Goal: Task Accomplishment & Management: Manage account settings

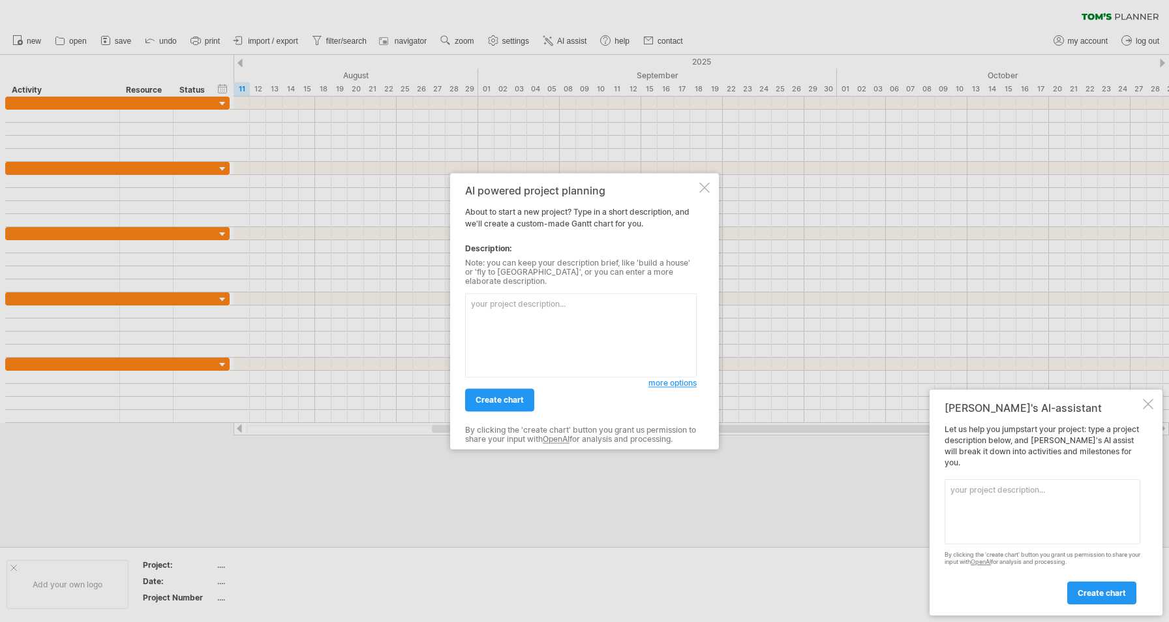
paste textarea "loremipsumdolo，sitametconsecte，adipiscingeli、seddoe（tempor）、incidi（utl：et）、dolo…"
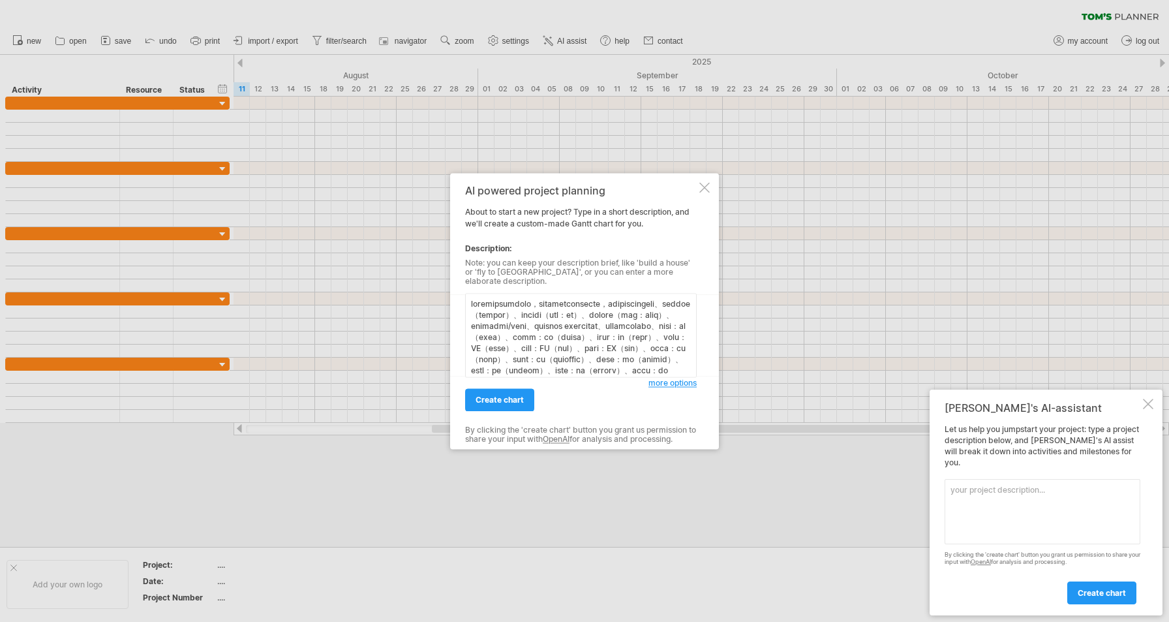
scroll to position [104, 0]
type textarea "loremipsumdolo，sitametconsecte，adipiscingeli、seddoe（tempor）、incidi（utl：et）、dolo…"
click at [679, 378] on span "more options" at bounding box center [673, 383] width 48 height 10
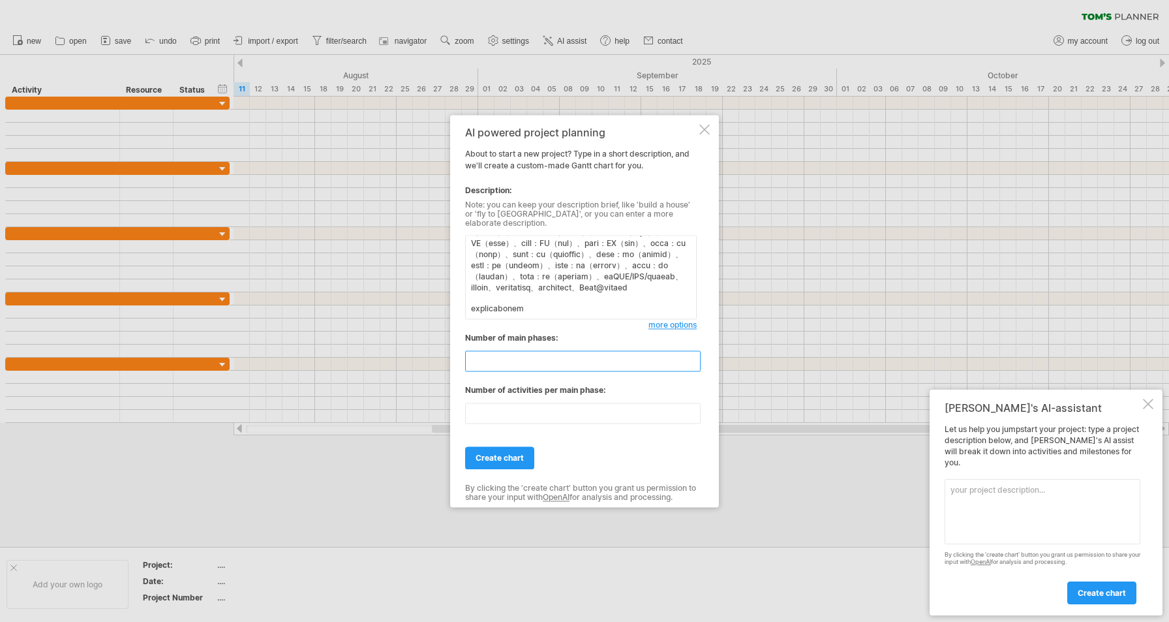
drag, startPoint x: 645, startPoint y: 352, endPoint x: 418, endPoint y: 350, distance: 227.7
click at [418, 350] on div "Trying to reach [DOMAIN_NAME] Connected again... 0% clear filter new" at bounding box center [584, 311] width 1169 height 622
type input "**"
drag, startPoint x: 566, startPoint y: 410, endPoint x: 401, endPoint y: 408, distance: 165.7
click at [401, 408] on div "Trying to reach [DOMAIN_NAME] Connected again... 0% clear filter new" at bounding box center [584, 311] width 1169 height 622
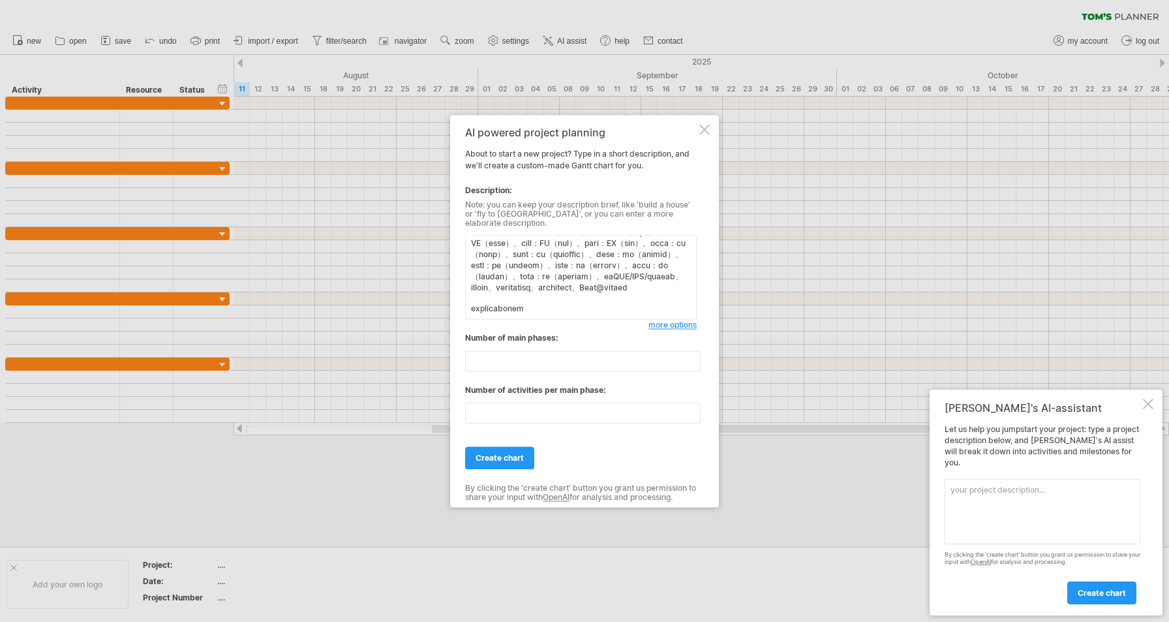
click at [590, 449] on div "create chart" at bounding box center [581, 451] width 232 height 33
click at [487, 456] on span "create chart" at bounding box center [500, 458] width 48 height 10
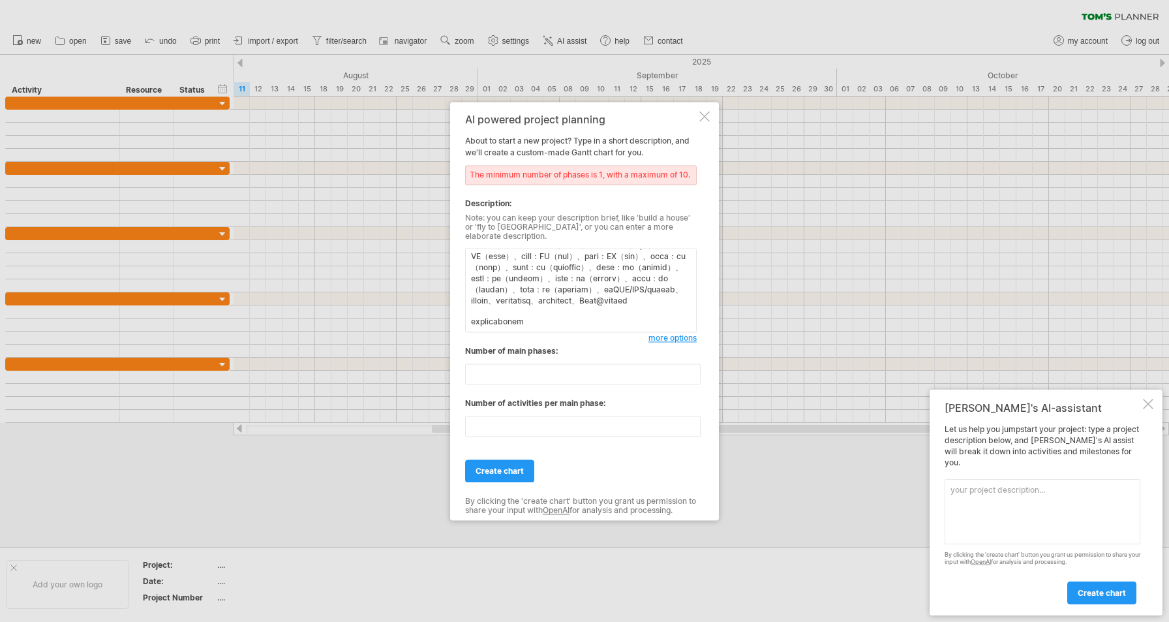
scroll to position [67, 0]
click at [525, 422] on input "*" at bounding box center [583, 426] width 236 height 21
type input "*"
click at [691, 419] on input "*" at bounding box center [583, 426] width 236 height 21
drag, startPoint x: 488, startPoint y: 361, endPoint x: 431, endPoint y: 378, distance: 59.7
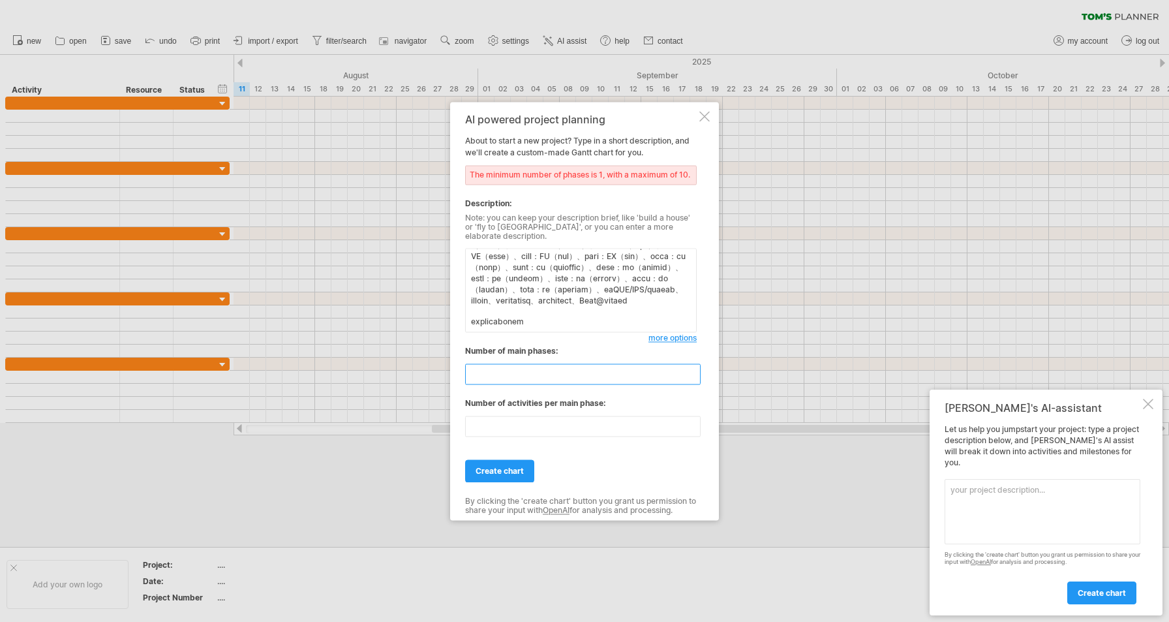
click at [431, 378] on div "Trying to reach [DOMAIN_NAME] Connected again... 0% clear filter new" at bounding box center [584, 311] width 1169 height 622
type input "*"
drag, startPoint x: 487, startPoint y: 425, endPoint x: 411, endPoint y: 410, distance: 77.7
click at [411, 410] on div "Trying to reach [DOMAIN_NAME] Connected again... 0% clear filter new" at bounding box center [584, 311] width 1169 height 622
type input "**"
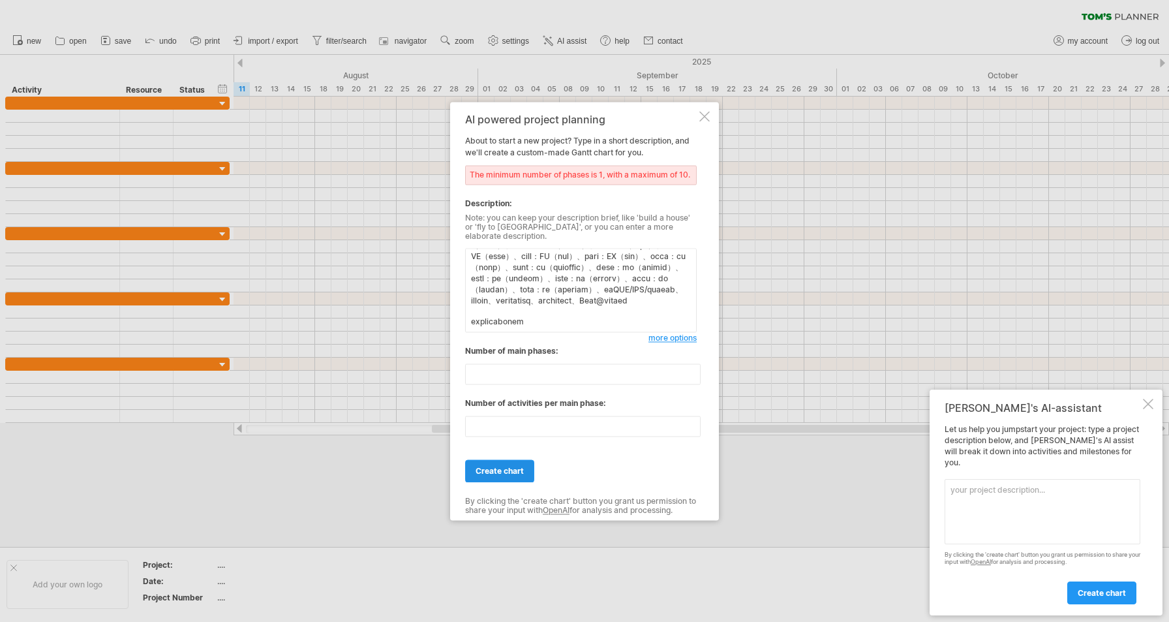
click at [523, 472] on link "create chart" at bounding box center [499, 470] width 69 height 23
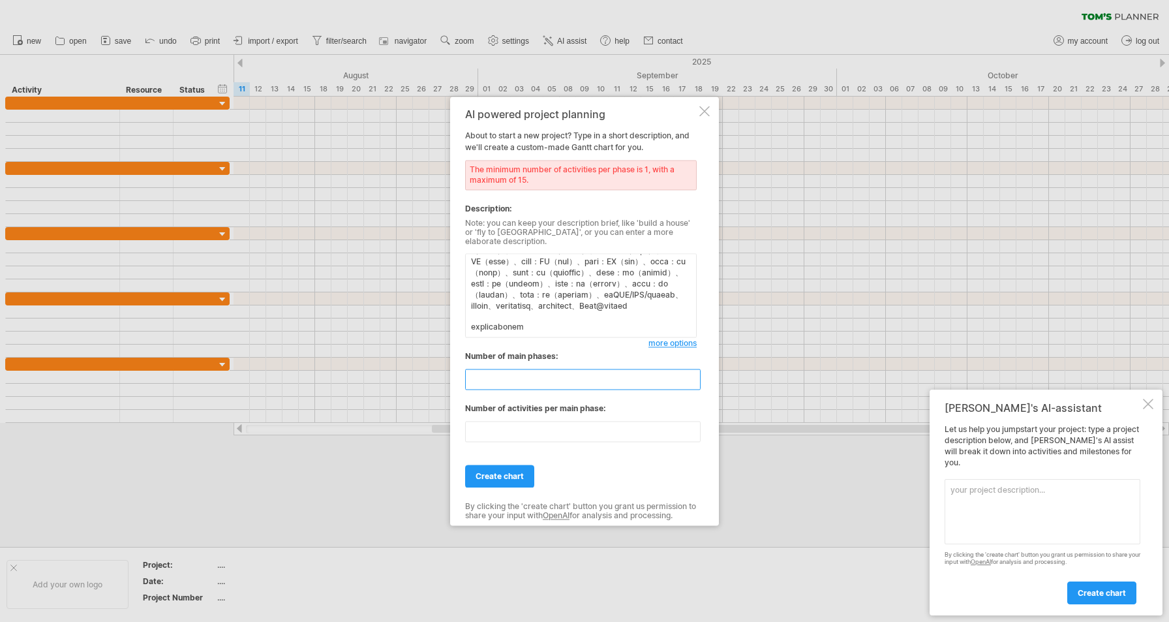
drag, startPoint x: 511, startPoint y: 375, endPoint x: 371, endPoint y: 367, distance: 139.9
click at [371, 367] on div "Trying to reach [DOMAIN_NAME] Connected again... 0% clear filter new" at bounding box center [584, 311] width 1169 height 622
type input "*"
drag, startPoint x: 644, startPoint y: 423, endPoint x: 342, endPoint y: 436, distance: 302.4
click at [342, 436] on div "Trying to reach [DOMAIN_NAME] Connected again... 0% clear filter new" at bounding box center [584, 311] width 1169 height 622
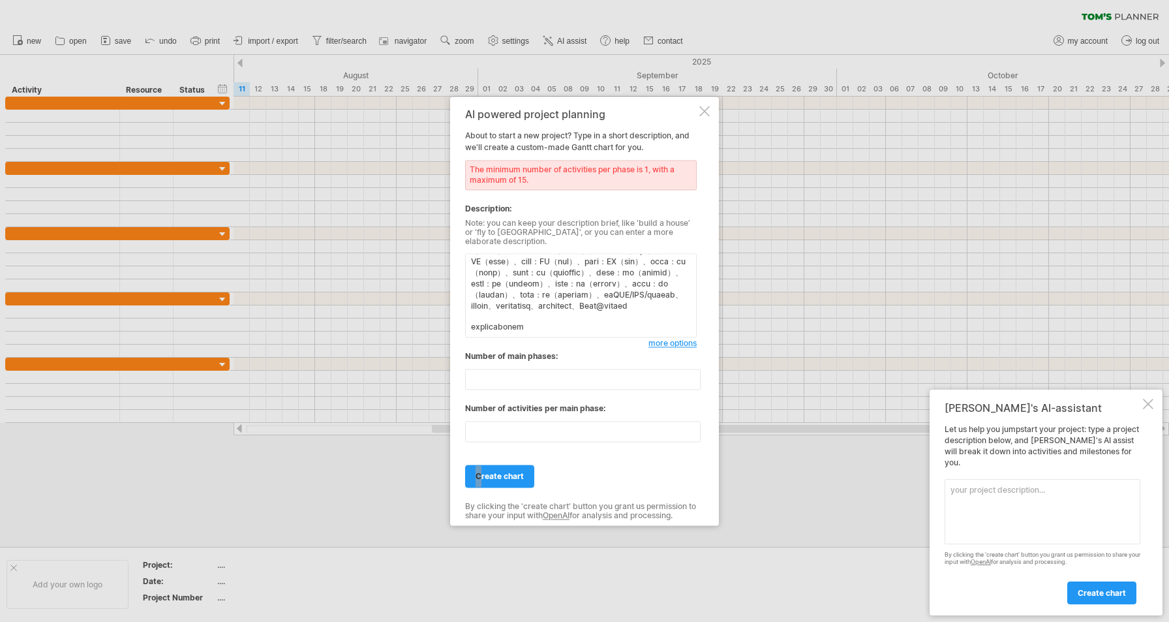
drag, startPoint x: 560, startPoint y: 437, endPoint x: 512, endPoint y: 435, distance: 47.7
click at [512, 435] on div "Number of main phases: * Number of activities per main phase: *" at bounding box center [581, 401] width 232 height 103
drag, startPoint x: 495, startPoint y: 435, endPoint x: 403, endPoint y: 400, distance: 98.9
click at [403, 400] on div "Trying to reach [DOMAIN_NAME] Connected again... 0% clear filter new" at bounding box center [584, 311] width 1169 height 622
type input "**"
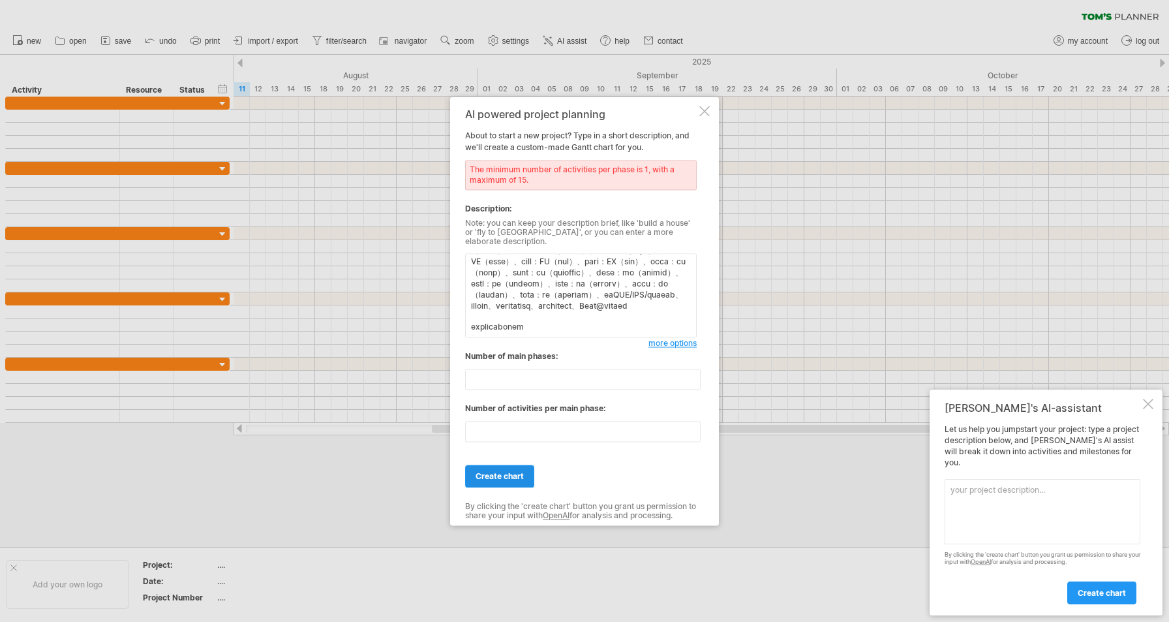
click at [522, 473] on span "create chart" at bounding box center [500, 476] width 48 height 10
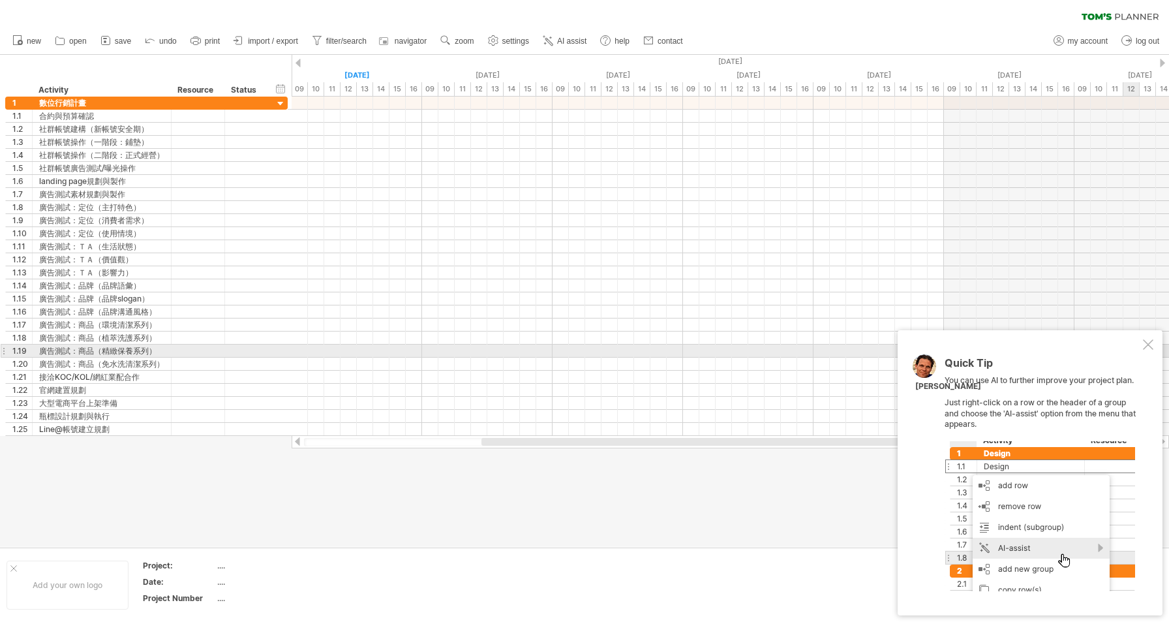
click at [1148, 348] on div at bounding box center [1148, 344] width 10 height 10
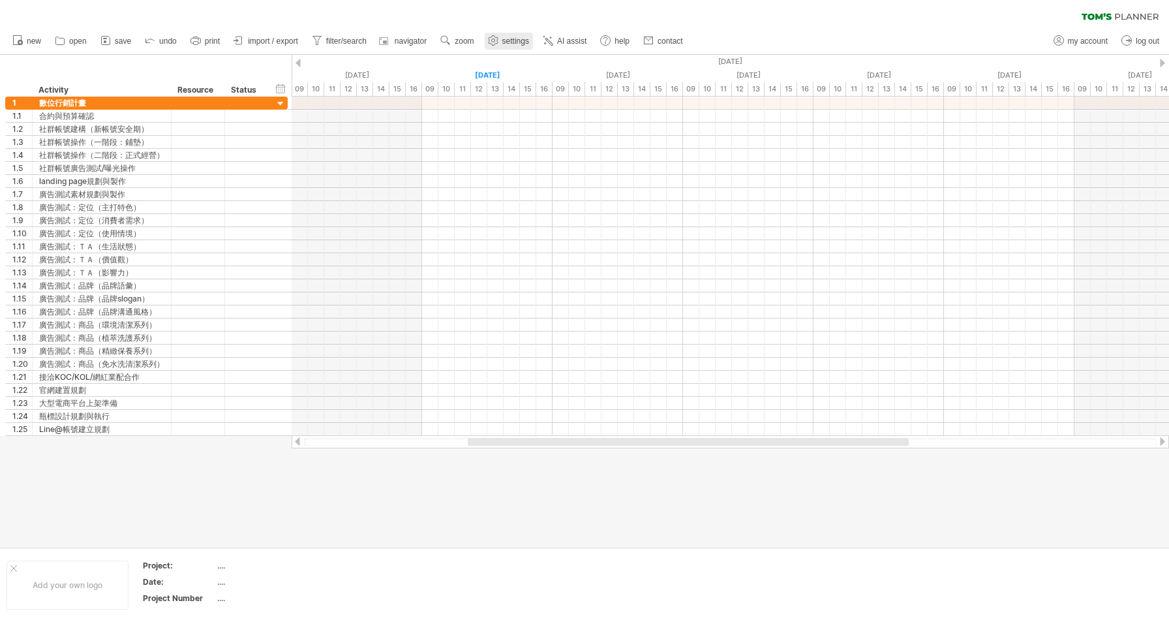
click at [510, 33] on link "settings" at bounding box center [509, 41] width 48 height 17
select select "*"
select select "**"
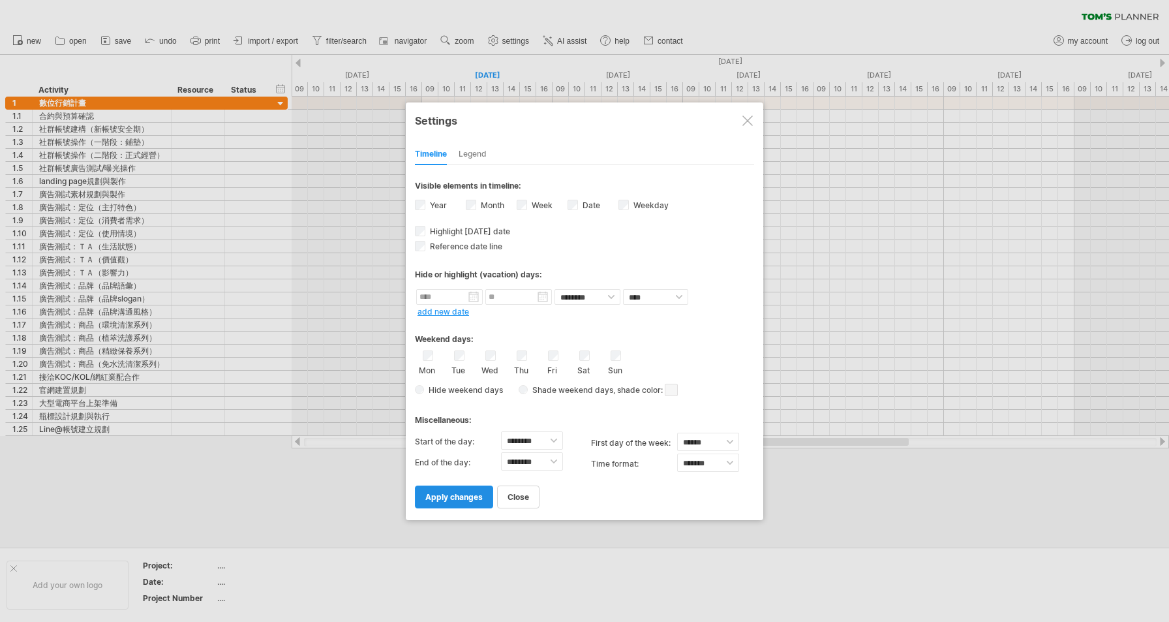
click at [459, 495] on span "apply changes" at bounding box center [453, 497] width 57 height 10
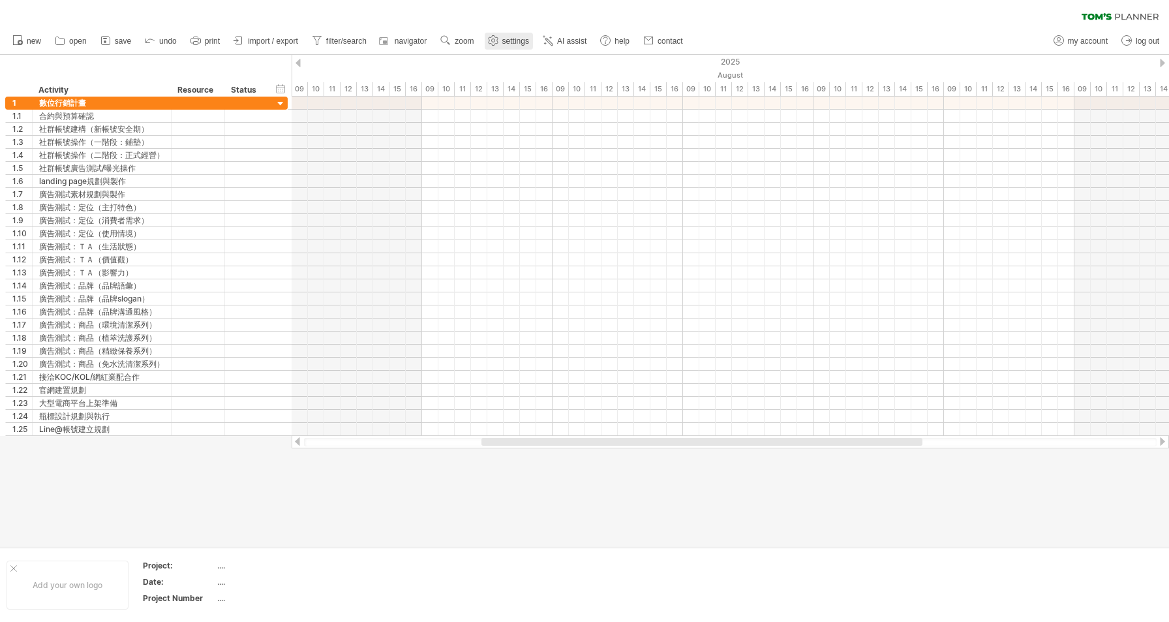
click at [504, 36] on link "settings" at bounding box center [509, 41] width 48 height 17
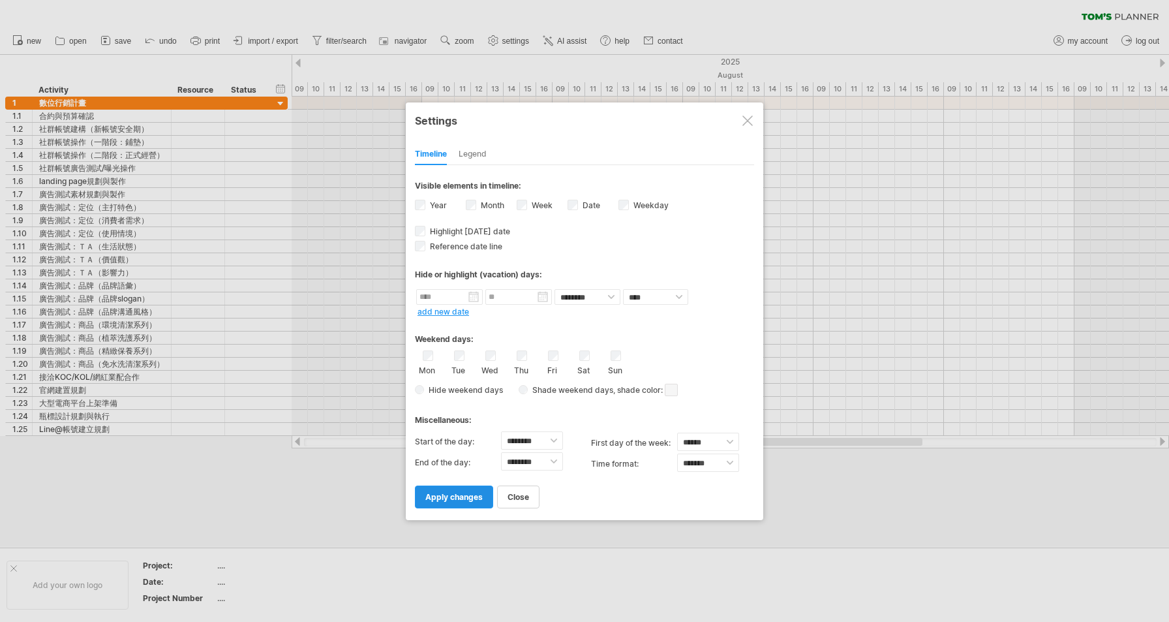
click at [465, 500] on span "apply changes" at bounding box center [453, 497] width 57 height 10
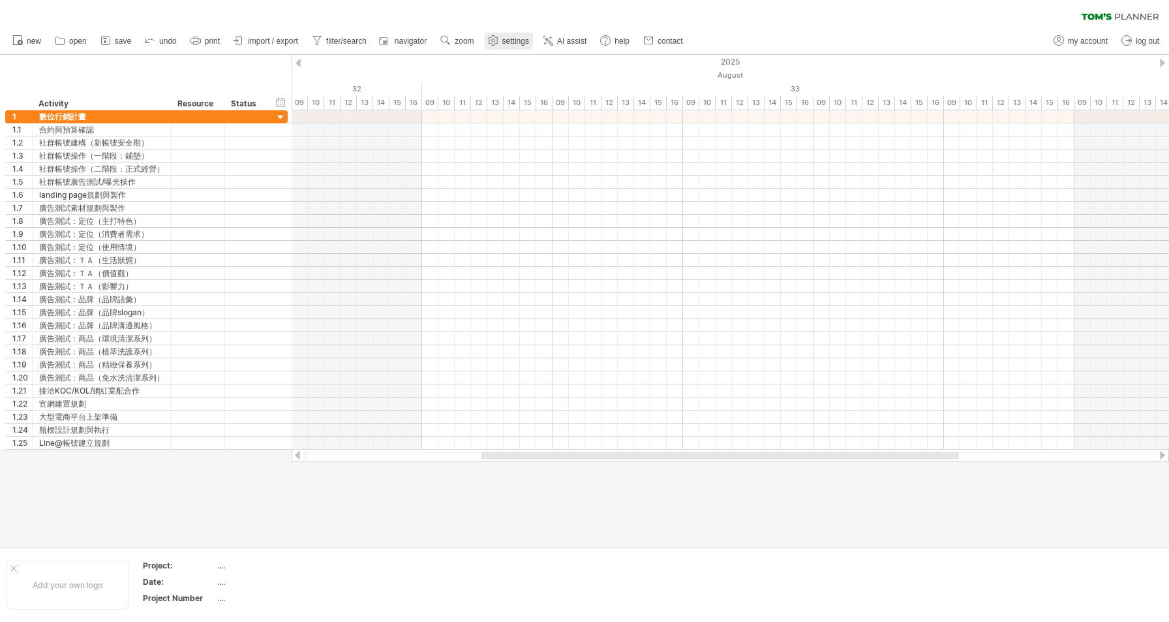
click at [505, 42] on span "settings" at bounding box center [515, 41] width 27 height 9
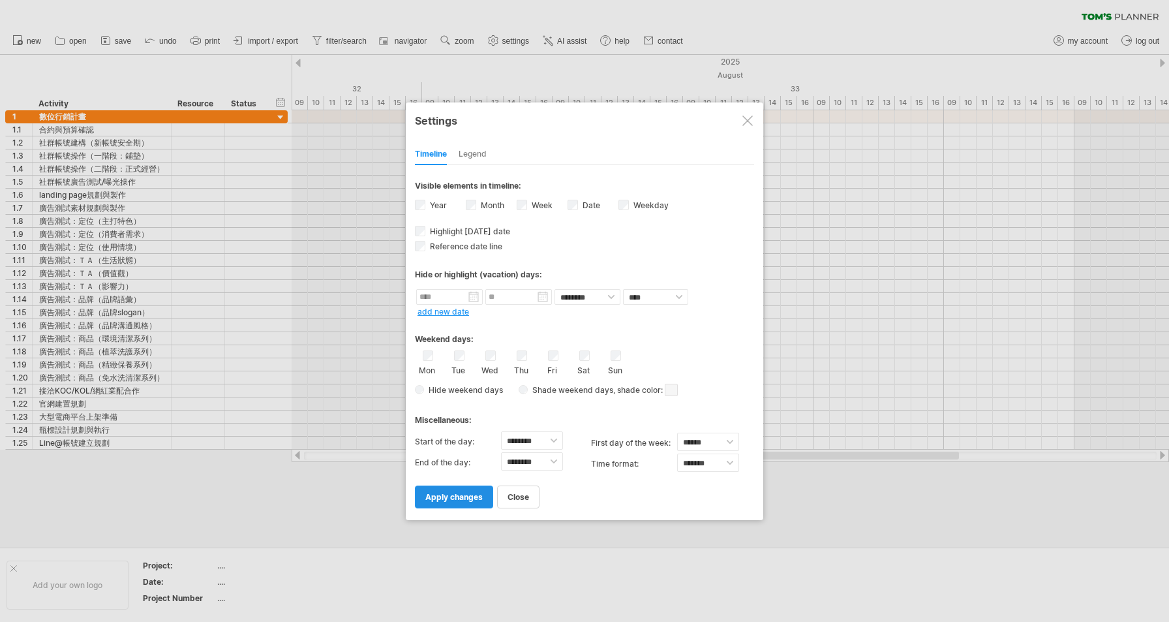
click at [465, 489] on link "apply changes" at bounding box center [454, 496] width 78 height 23
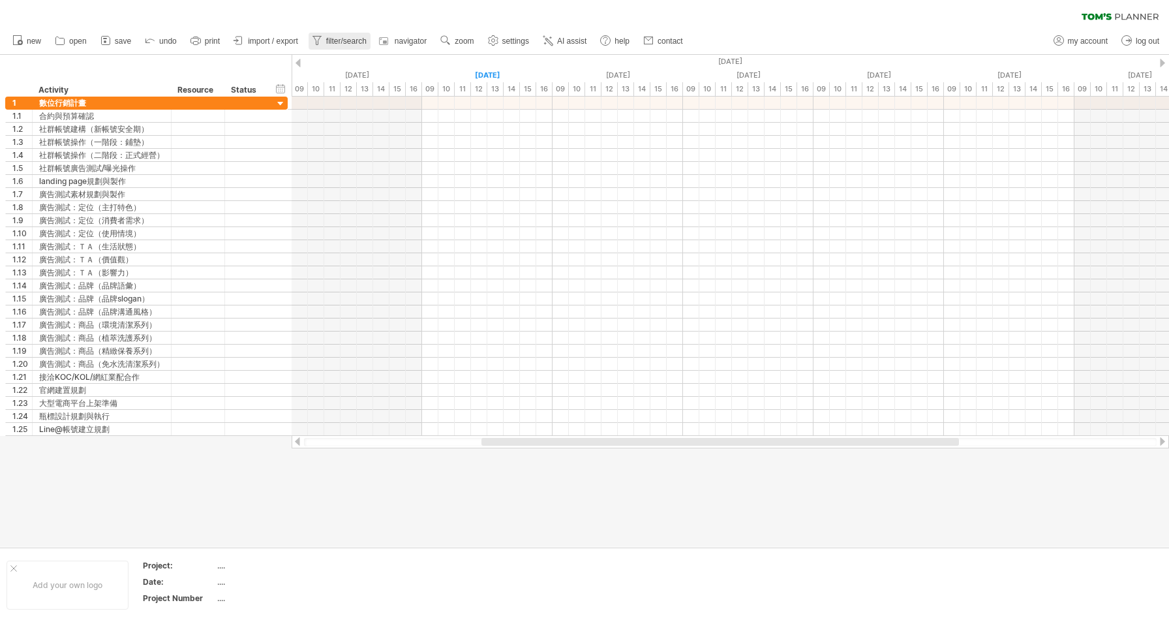
click at [336, 40] on span "filter/search" at bounding box center [346, 41] width 40 height 9
type input "**********"
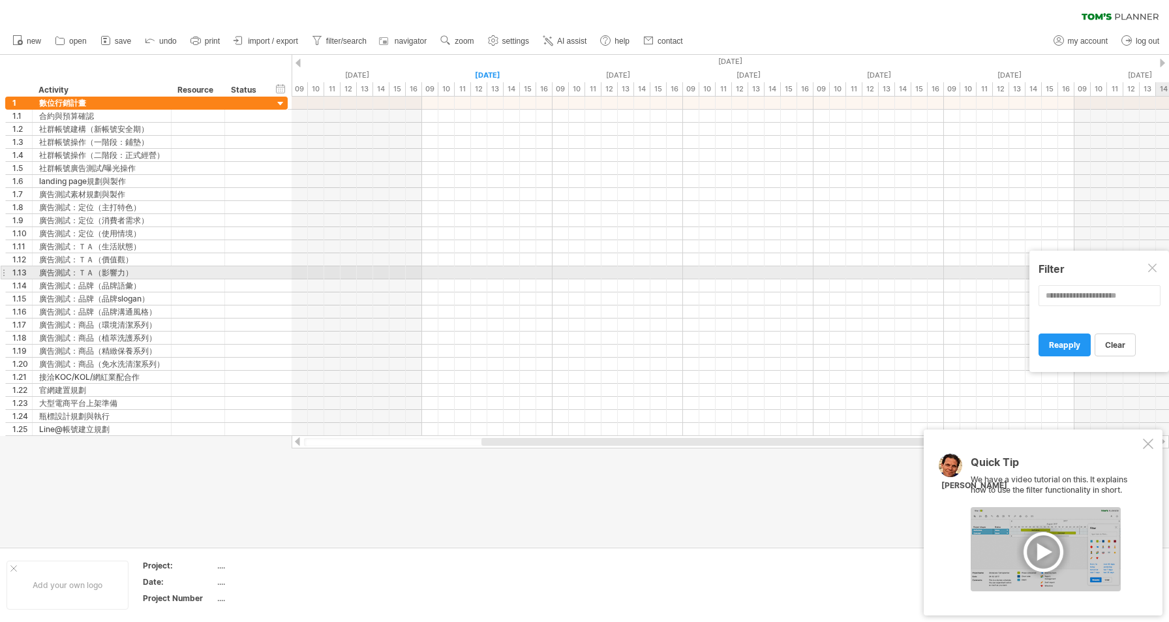
click at [1148, 272] on div at bounding box center [1153, 269] width 10 height 10
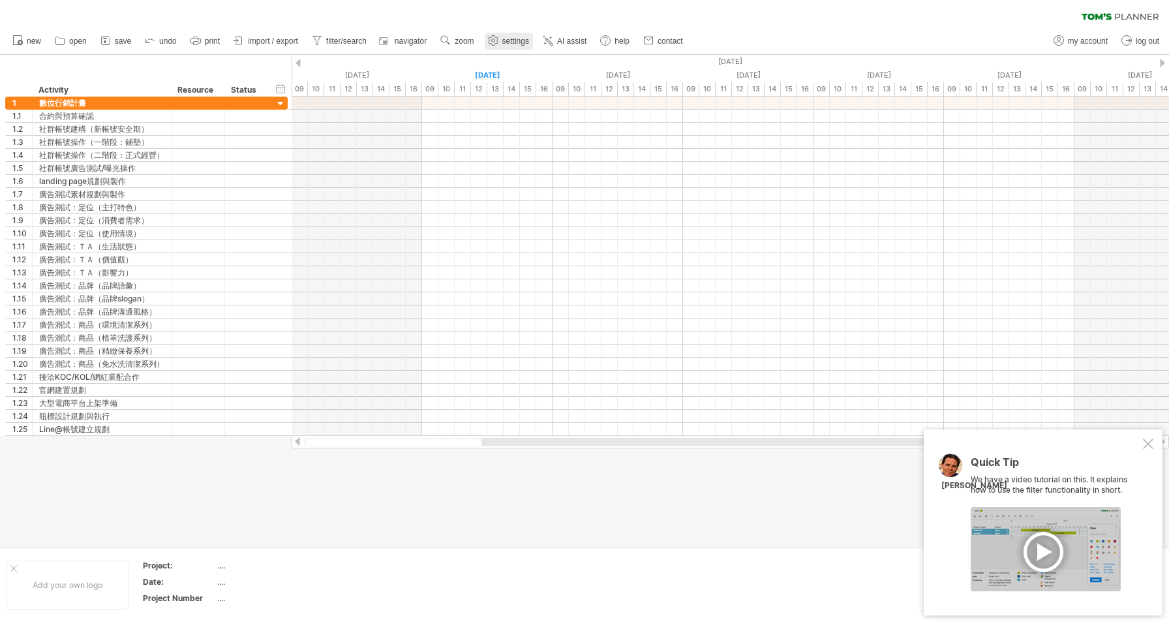
click at [504, 40] on span "settings" at bounding box center [515, 41] width 27 height 9
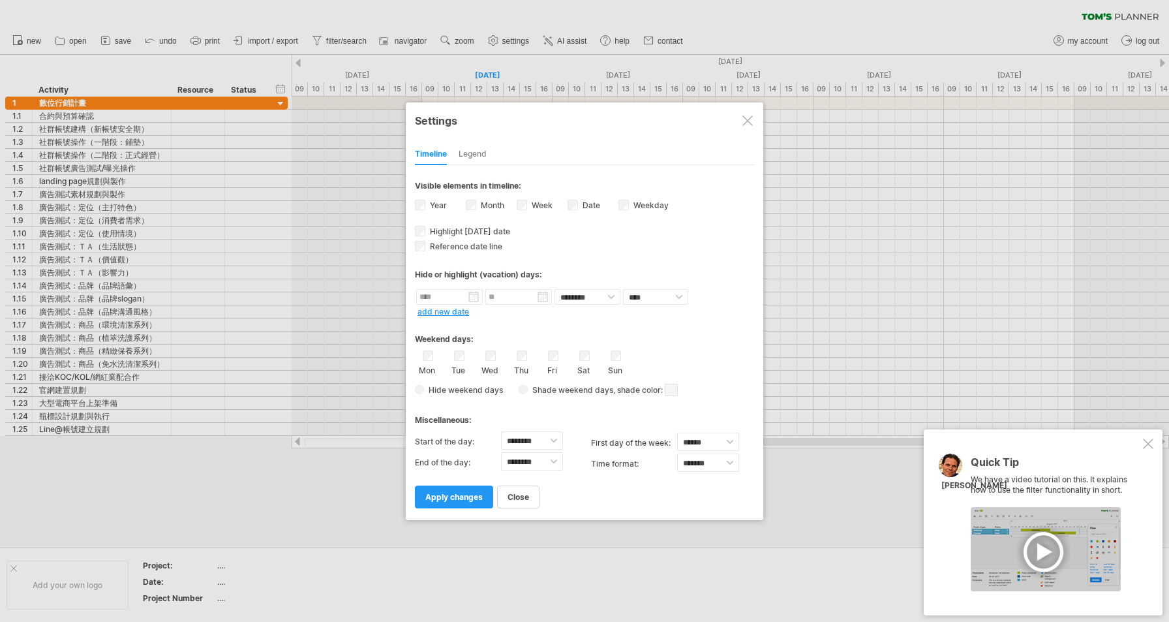
click at [466, 157] on div "Legend" at bounding box center [473, 154] width 28 height 21
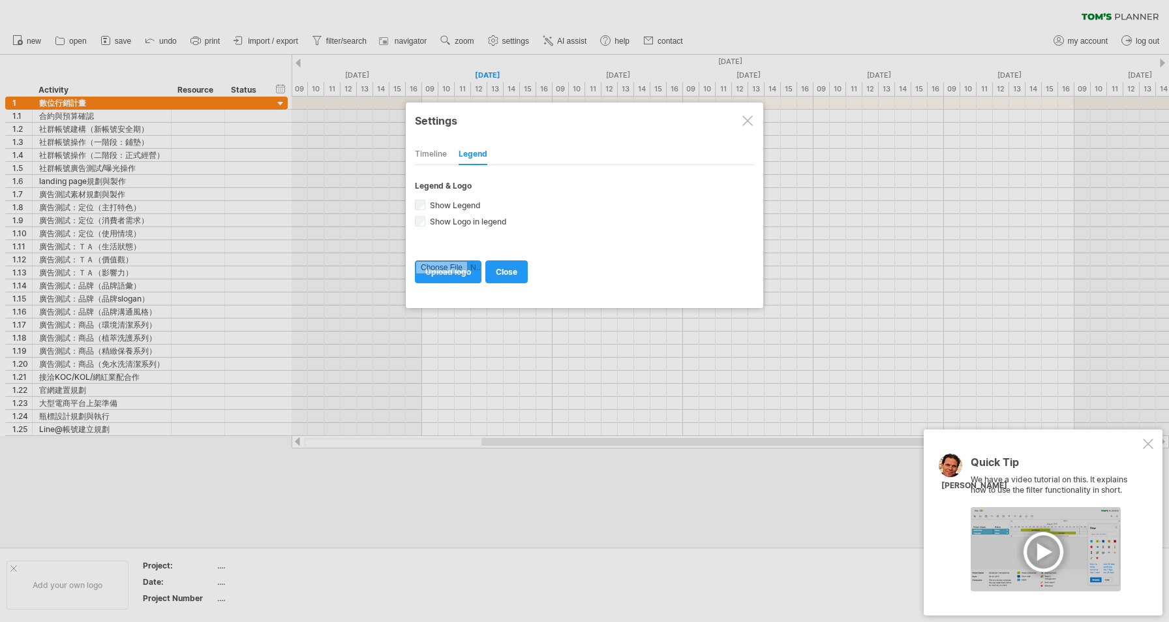
click at [434, 157] on div "Timeline" at bounding box center [431, 154] width 32 height 21
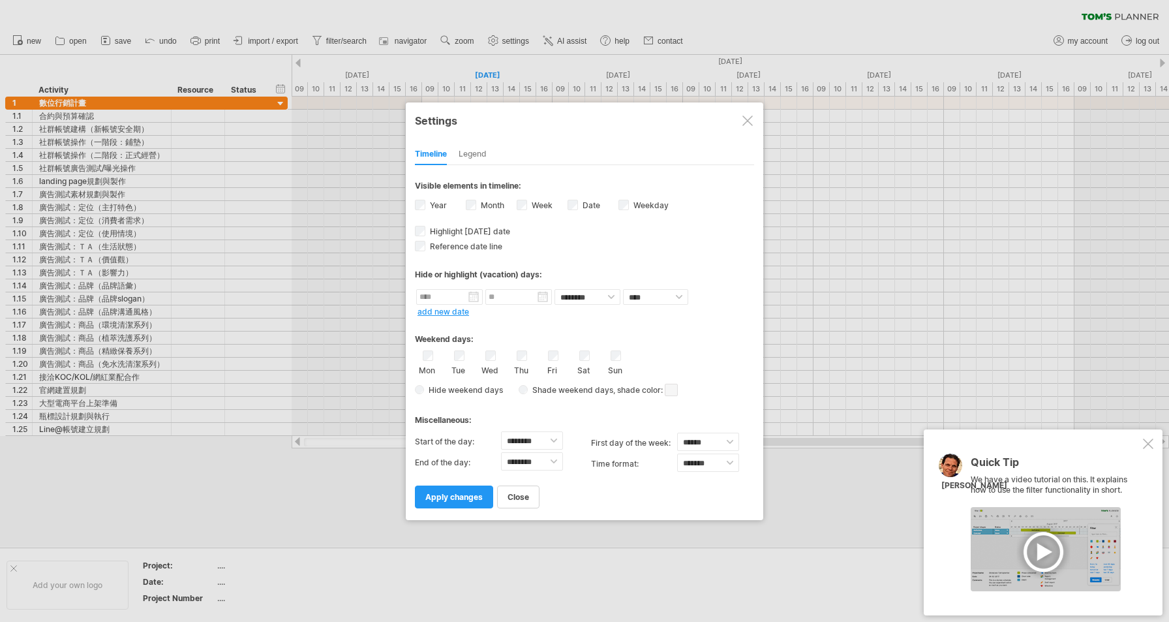
click at [743, 119] on div at bounding box center [748, 120] width 10 height 10
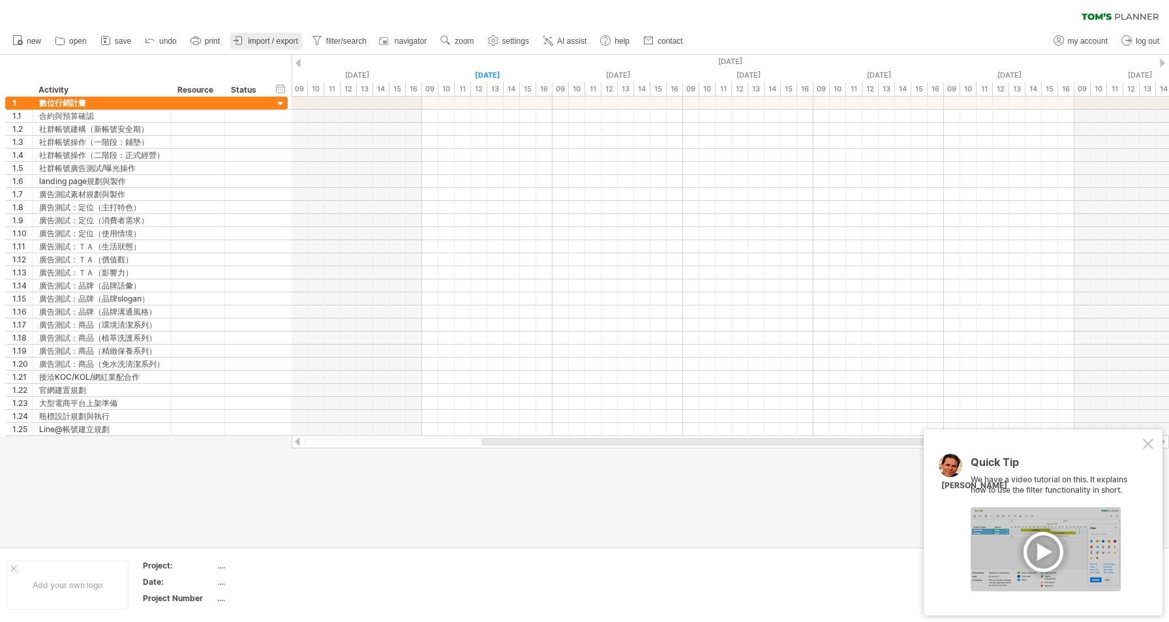
click at [294, 38] on span "import / export" at bounding box center [273, 41] width 50 height 9
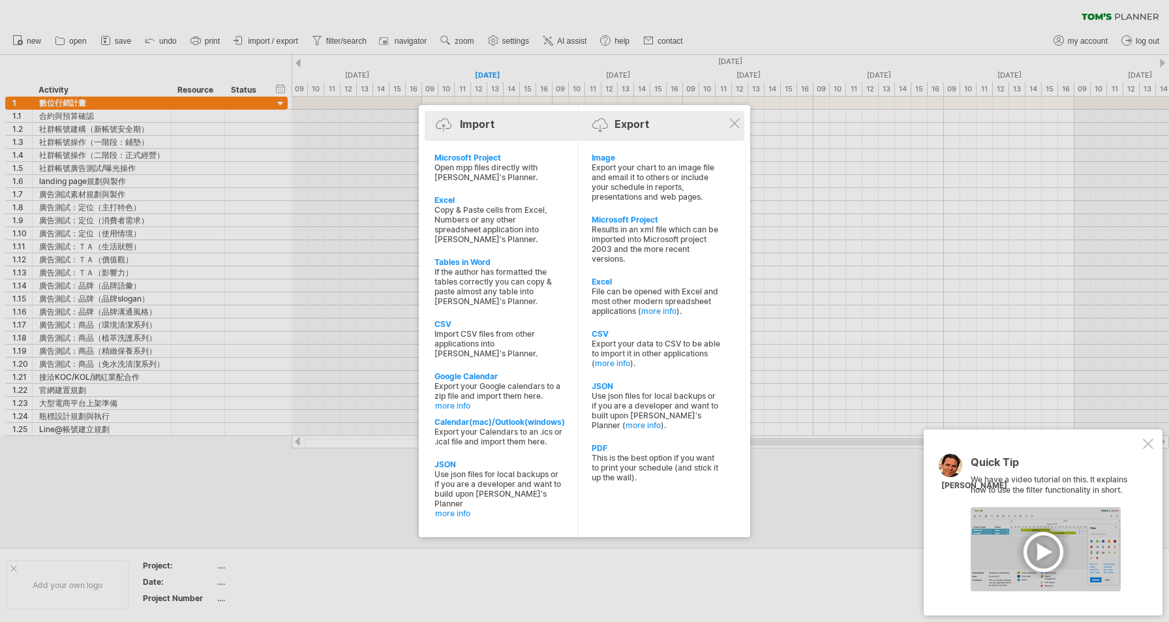
click at [729, 117] on div "Import Export" at bounding box center [584, 127] width 313 height 20
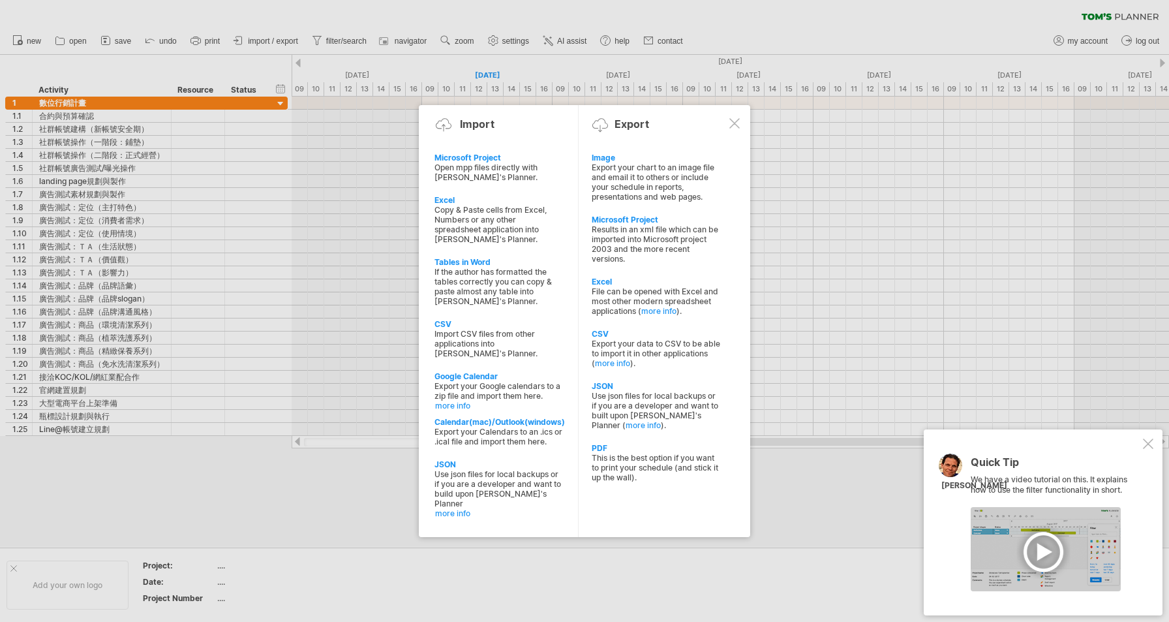
click at [733, 128] on div at bounding box center [734, 123] width 10 height 10
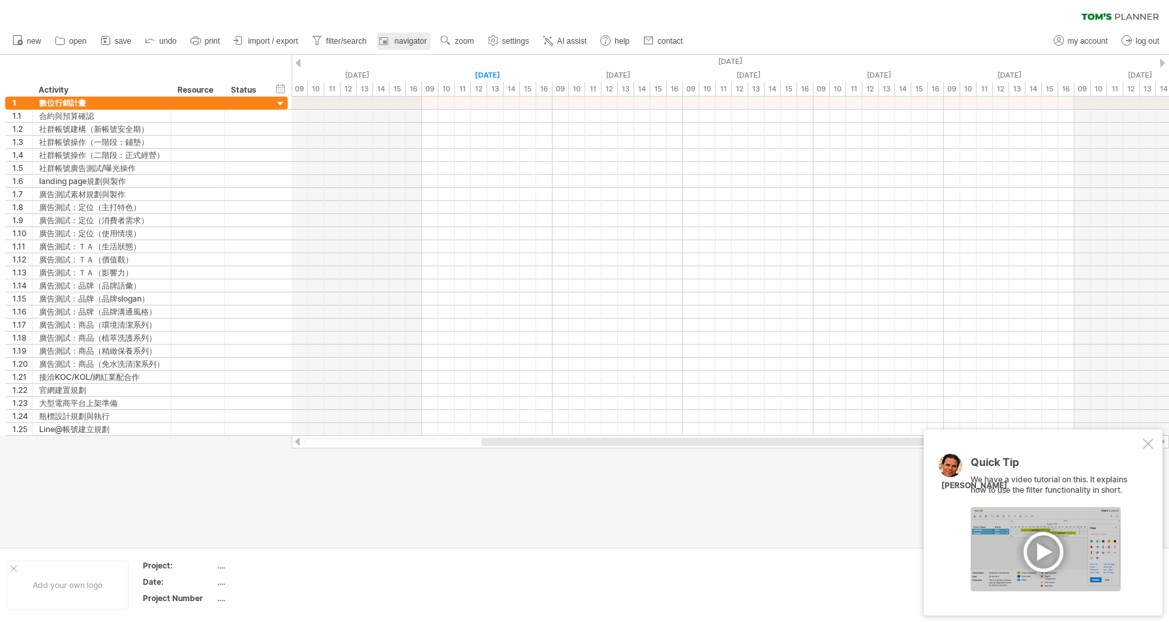
click at [396, 40] on span "navigator" at bounding box center [411, 41] width 32 height 9
click at [1150, 444] on div at bounding box center [1148, 443] width 10 height 10
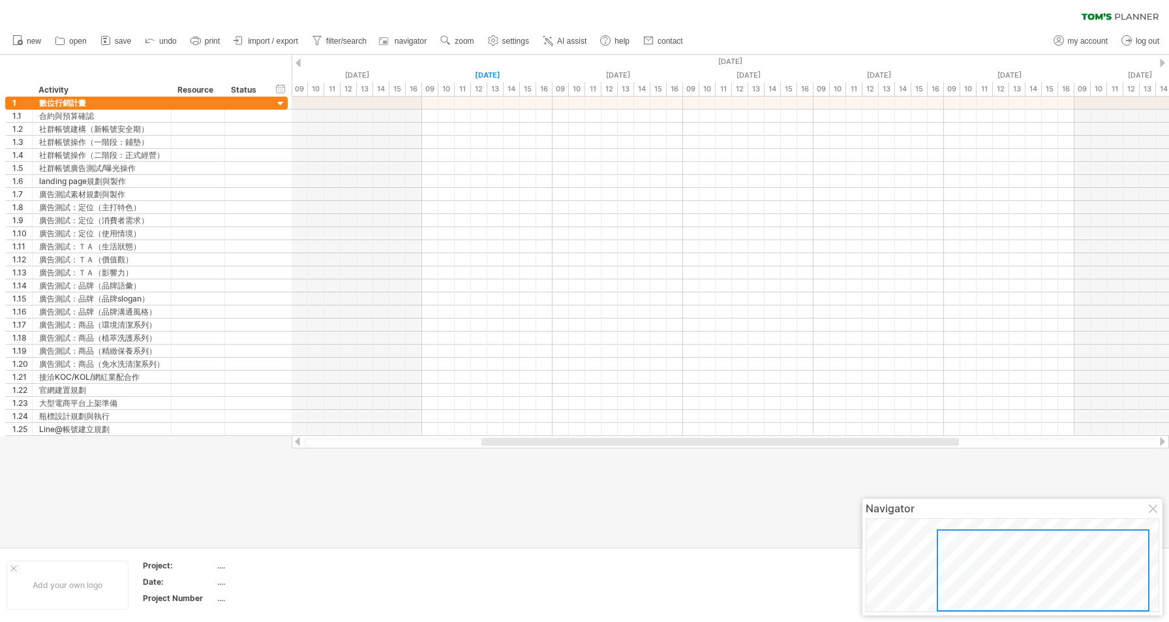
click at [1152, 508] on div at bounding box center [1154, 509] width 10 height 10
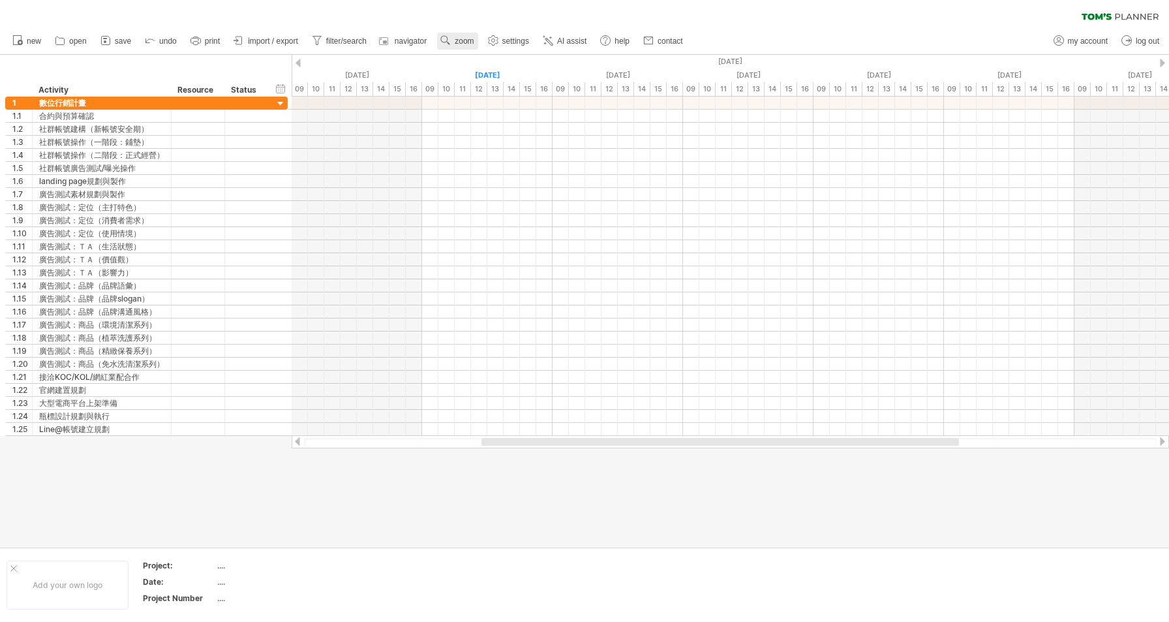
click at [468, 44] on span "zoom" at bounding box center [464, 41] width 19 height 9
click at [504, 72] on div "Week" at bounding box center [510, 82] width 72 height 21
click at [464, 40] on span "zoom" at bounding box center [464, 41] width 19 height 9
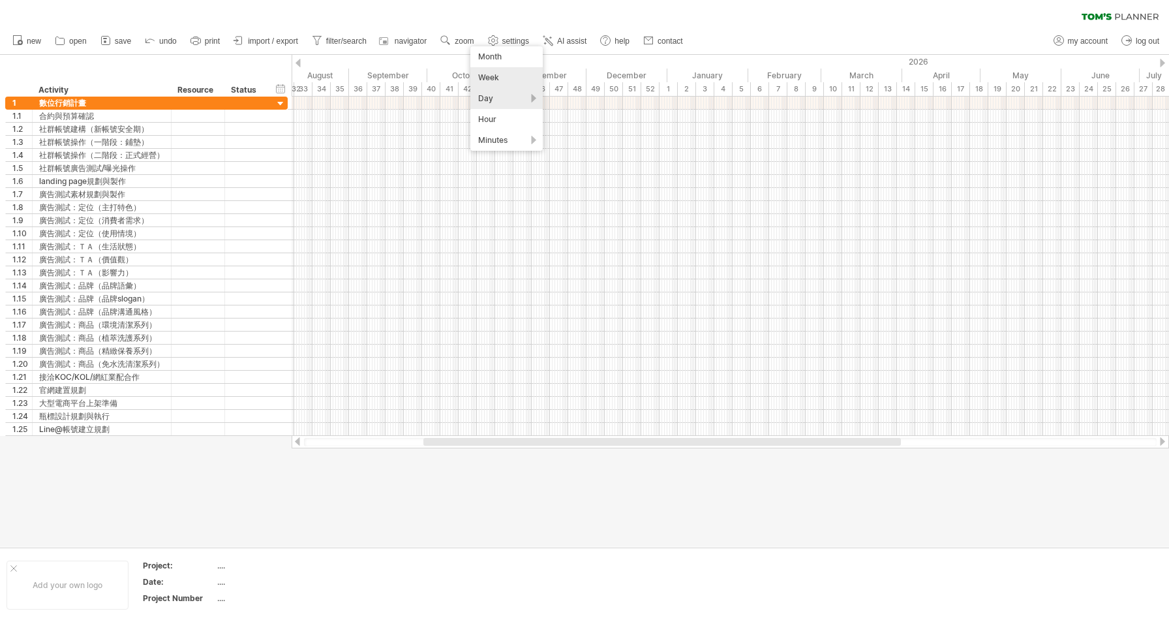
click at [485, 97] on div "Day" at bounding box center [506, 98] width 72 height 21
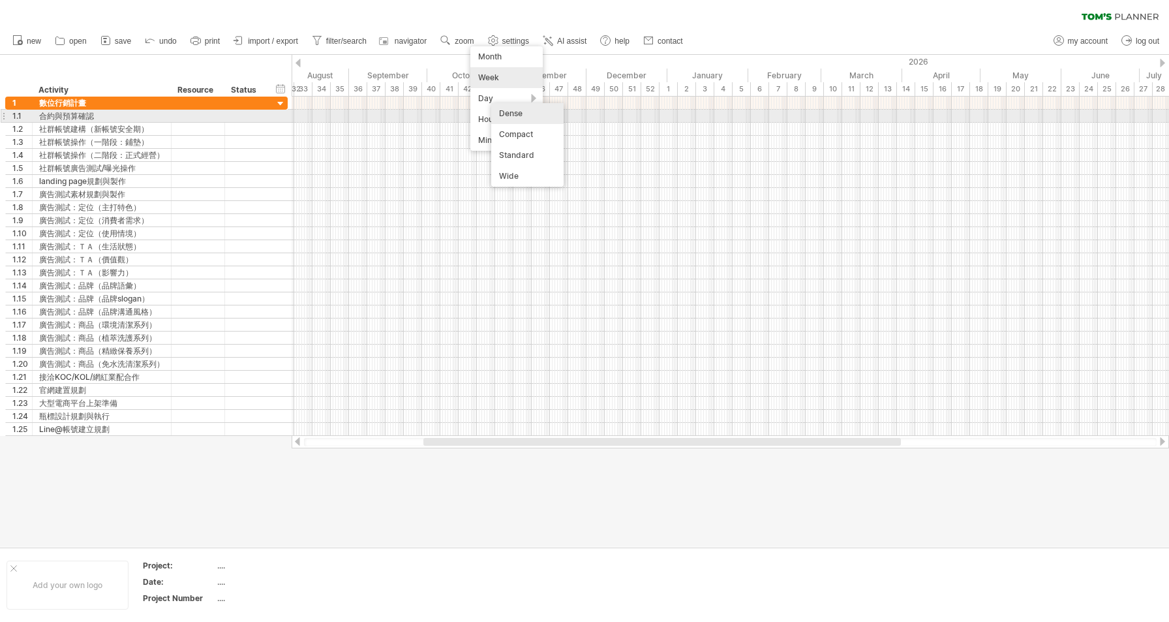
click at [527, 118] on div "Dense" at bounding box center [527, 113] width 72 height 21
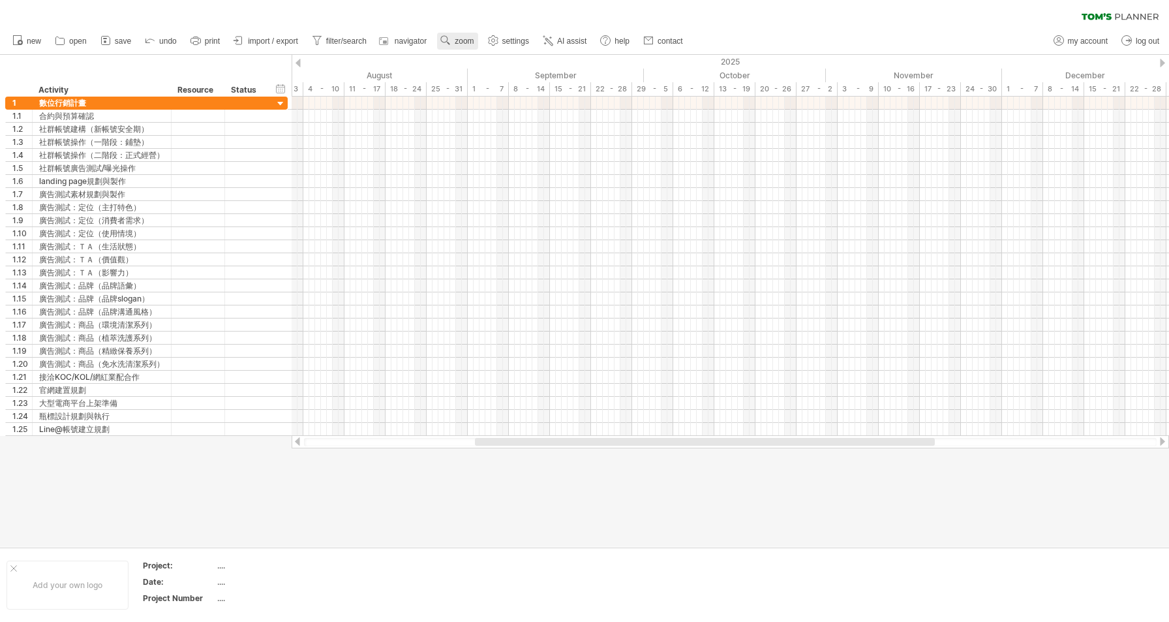
click at [456, 41] on span "zoom" at bounding box center [464, 41] width 19 height 9
click at [247, 40] on link "import / export" at bounding box center [266, 41] width 72 height 17
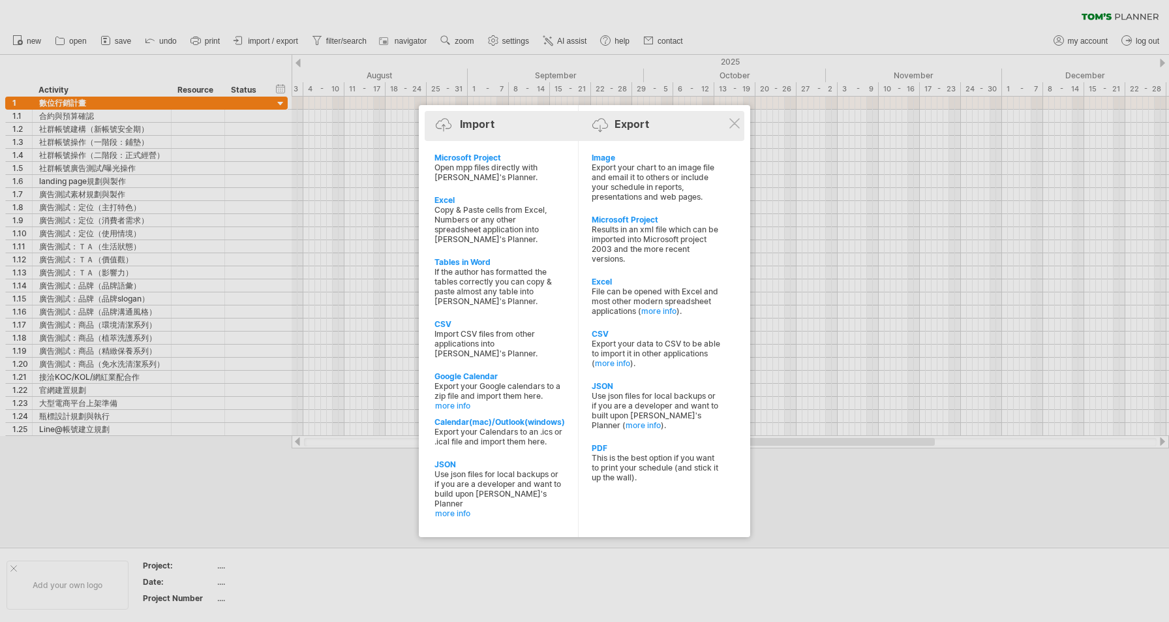
click at [599, 127] on div at bounding box center [603, 129] width 22 height 22
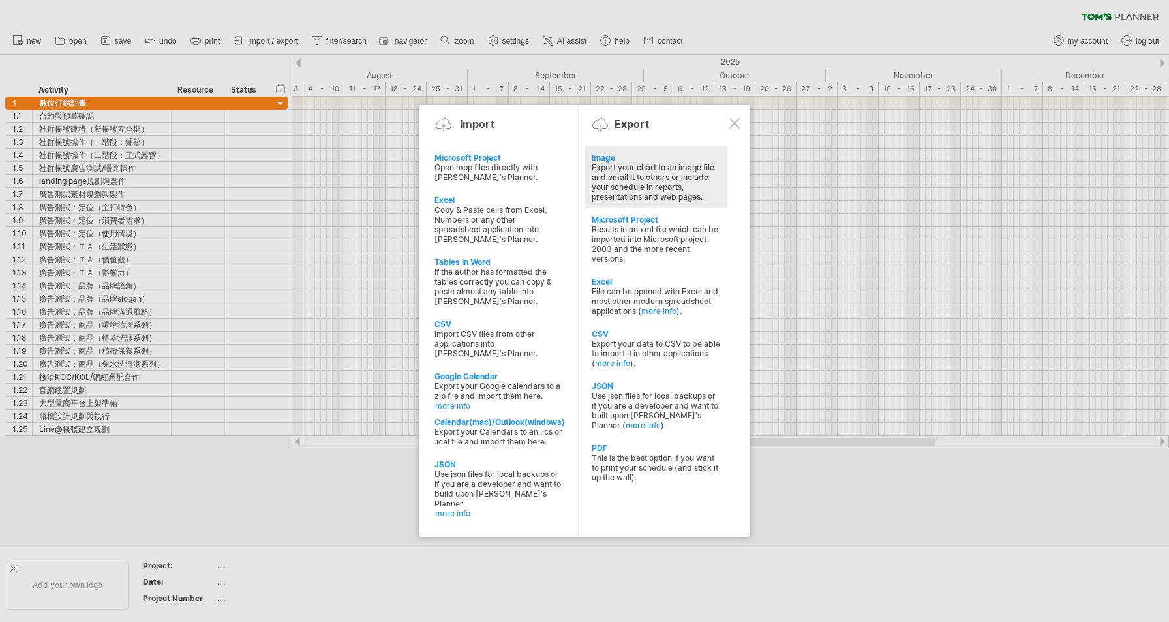
click at [639, 187] on div "Export your chart to an image file and email it to others or include your sched…" at bounding box center [656, 181] width 129 height 39
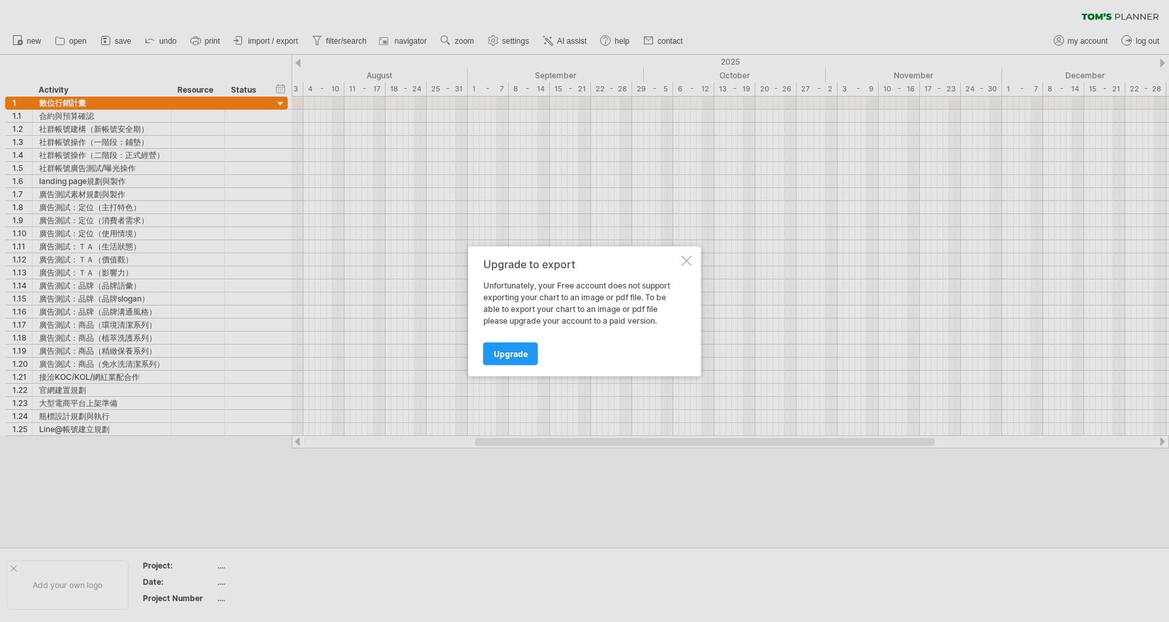
click at [687, 254] on div "Upgrade to export Unfortunately, your Free account does not support exporting y…" at bounding box center [584, 311] width 233 height 130
click at [686, 262] on div at bounding box center [687, 260] width 10 height 10
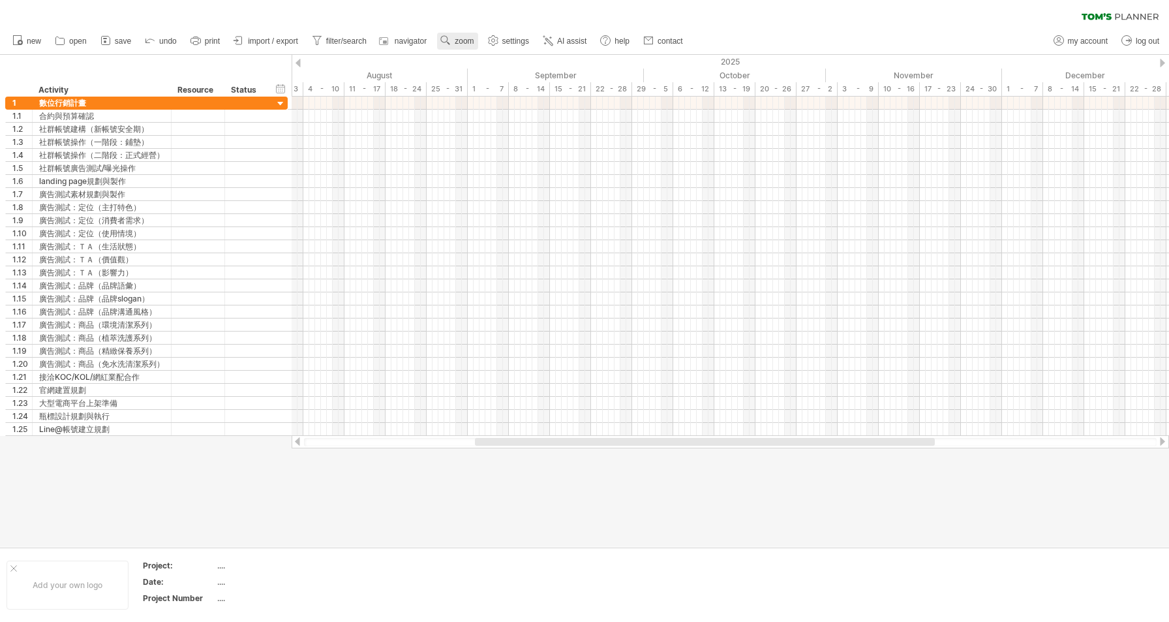
click at [444, 46] on use at bounding box center [445, 40] width 13 height 13
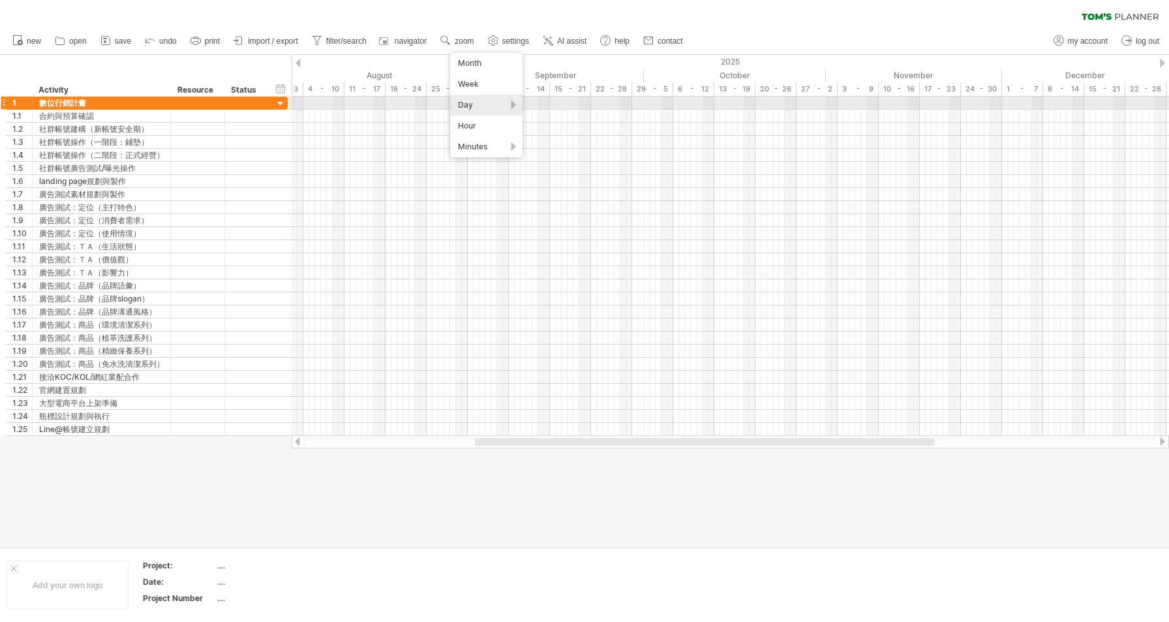
click at [502, 108] on div "Day" at bounding box center [486, 105] width 72 height 21
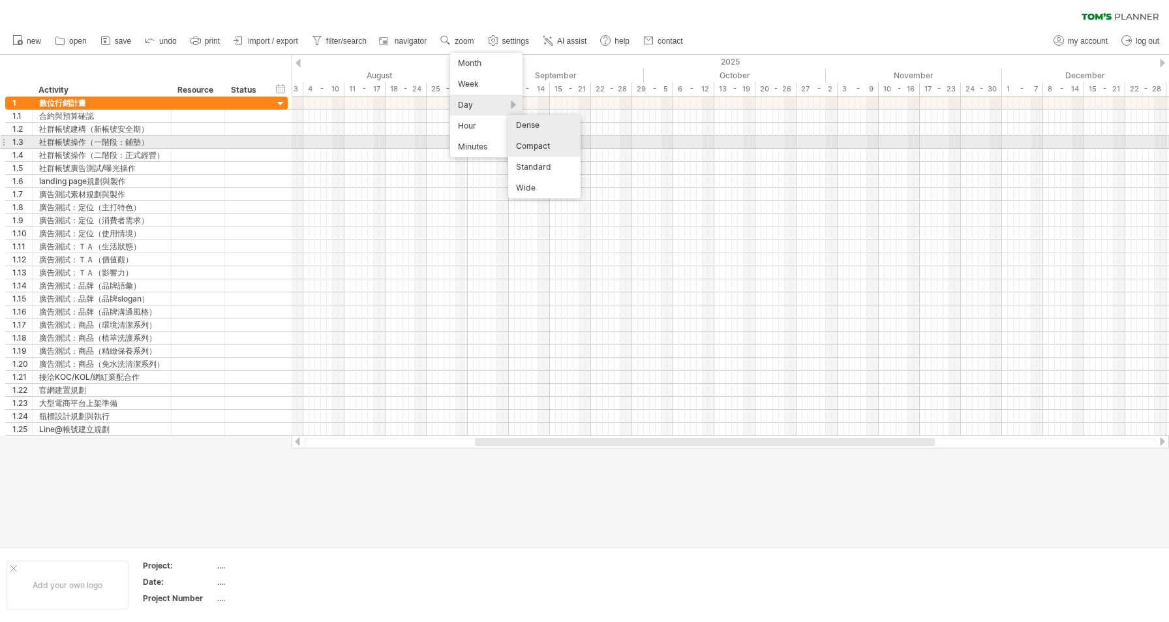
click at [551, 144] on div "Compact" at bounding box center [544, 146] width 72 height 21
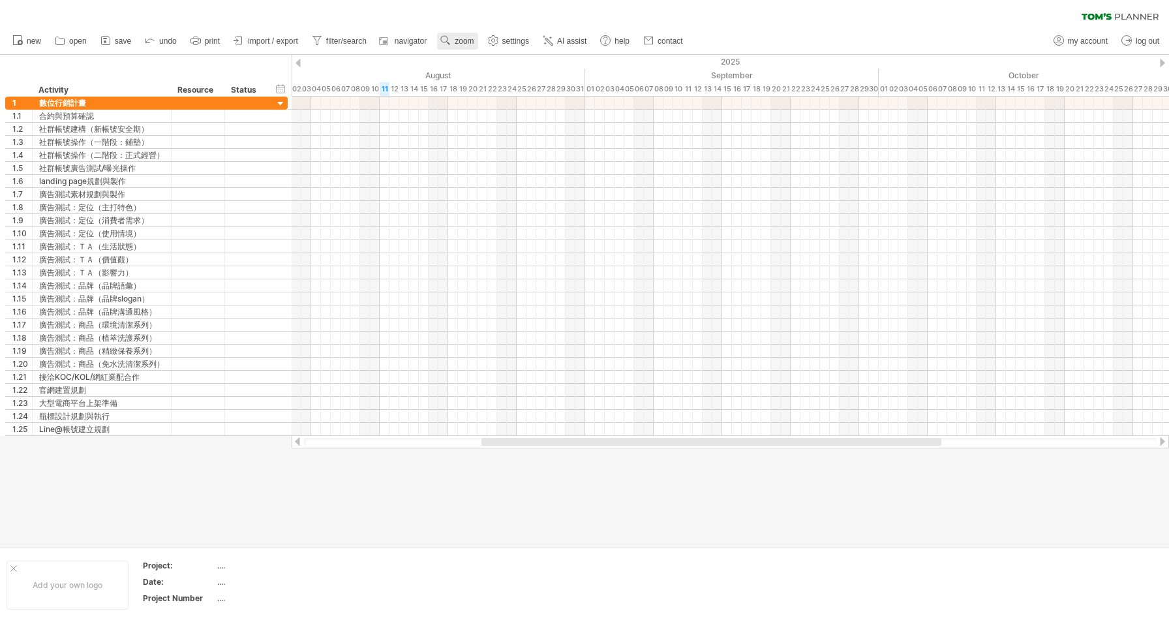
click at [453, 37] on link "zoom" at bounding box center [457, 41] width 40 height 17
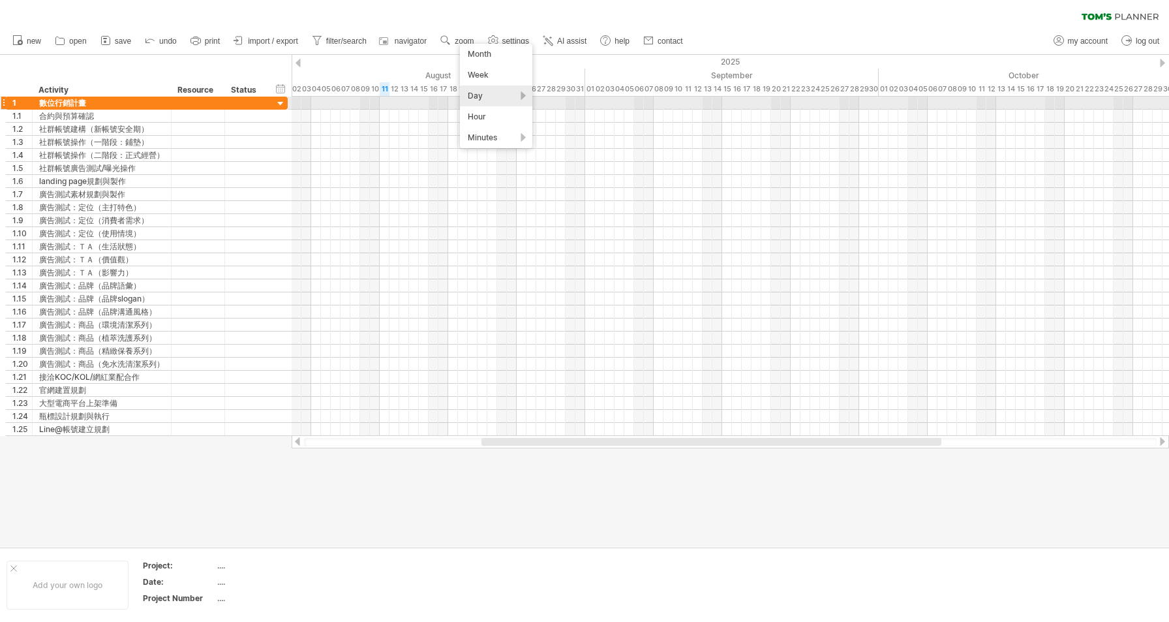
click at [507, 100] on div "Day" at bounding box center [496, 95] width 72 height 21
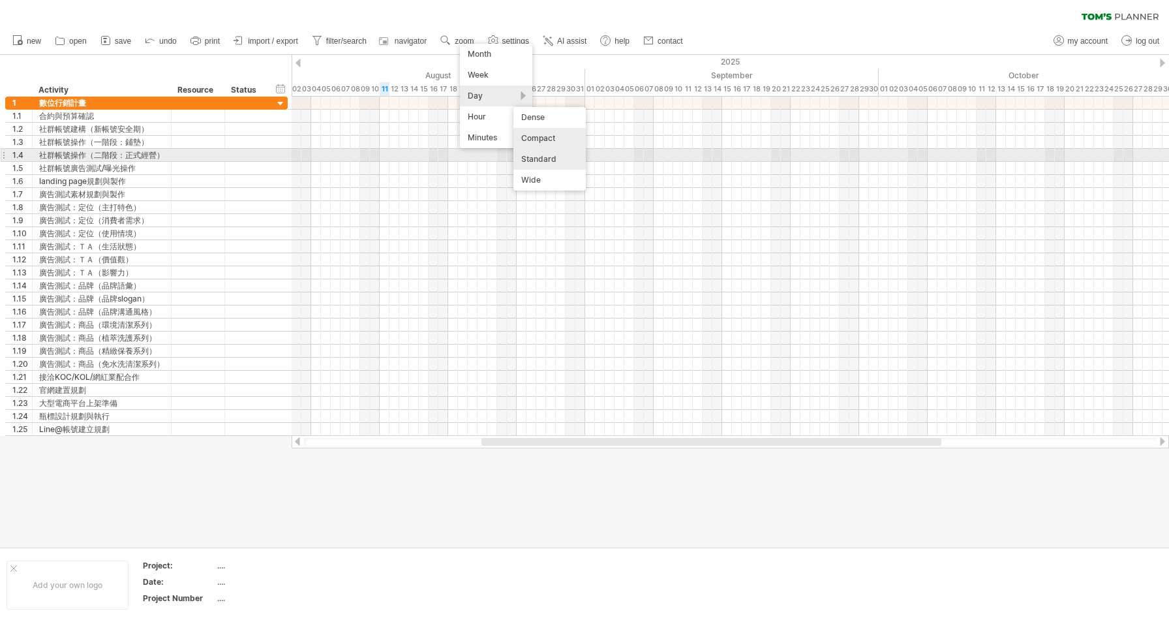
click at [540, 155] on div "Standard" at bounding box center [550, 159] width 72 height 21
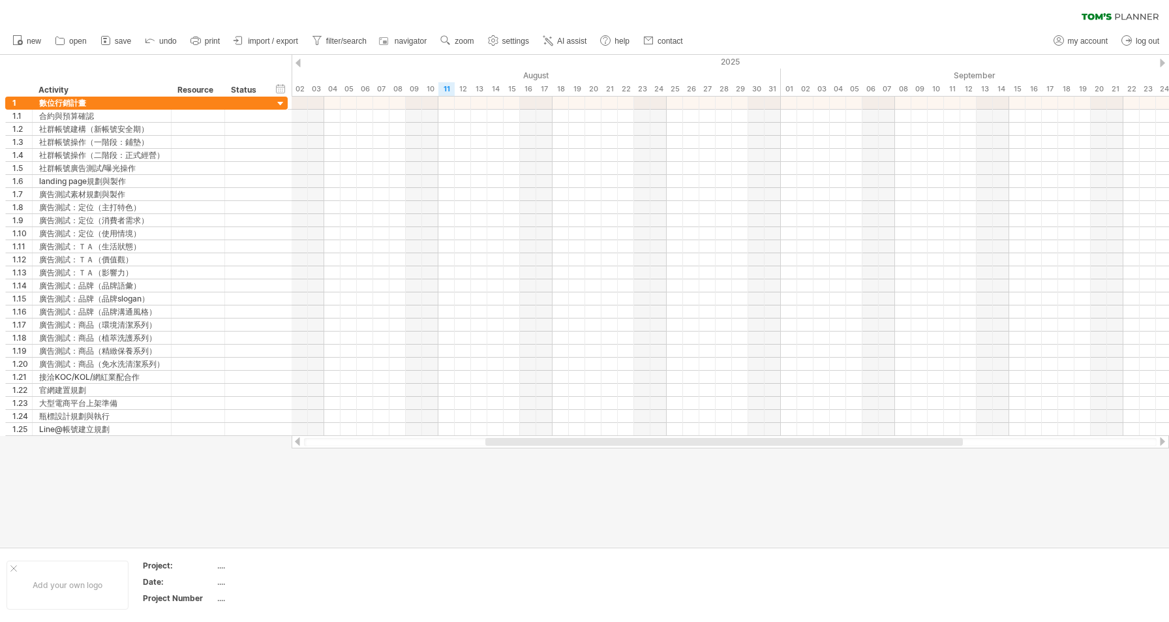
click at [453, 29] on ul "new open" at bounding box center [347, 40] width 682 height 27
click at [452, 35] on use at bounding box center [445, 40] width 13 height 13
click at [491, 91] on div "Day" at bounding box center [495, 93] width 72 height 21
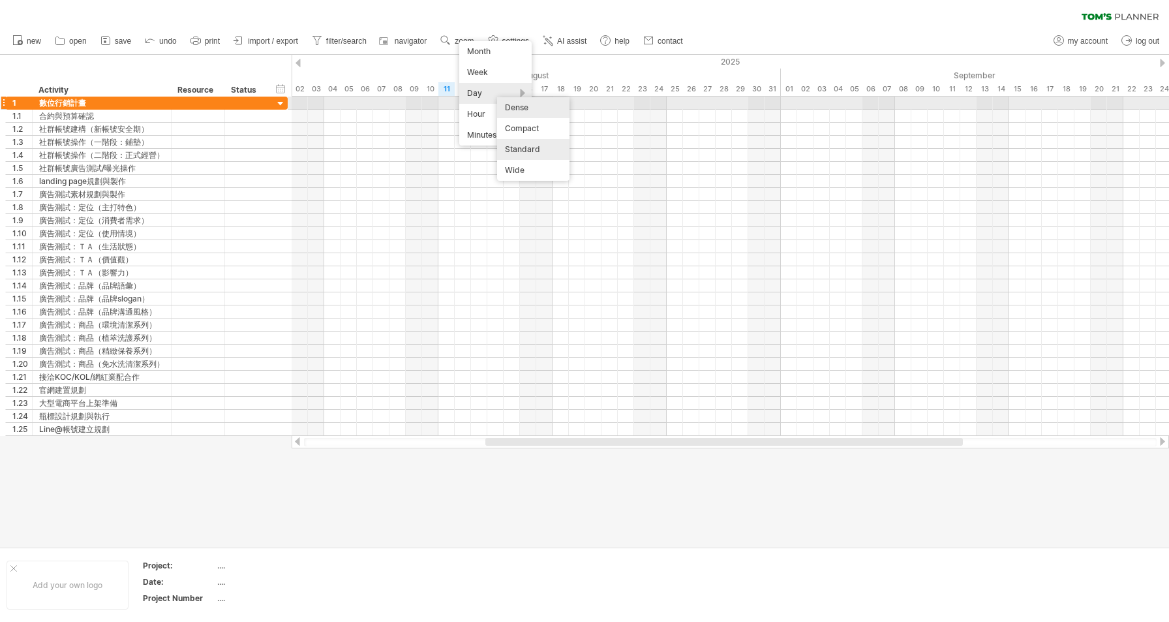
click at [510, 104] on div "Dense" at bounding box center [533, 107] width 72 height 21
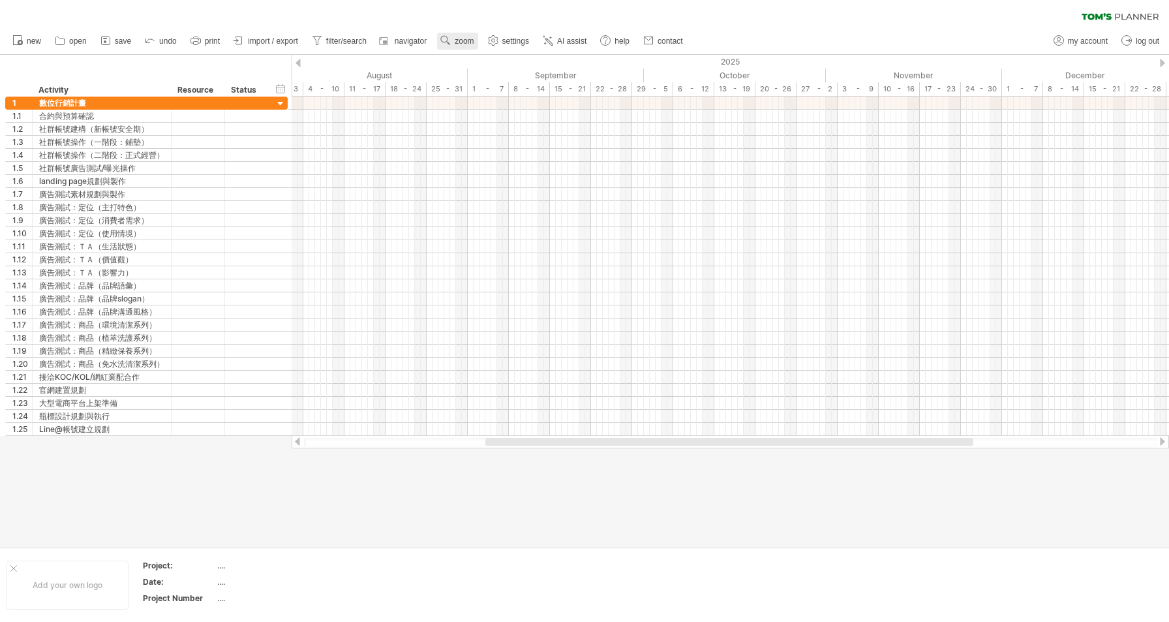
click at [474, 42] on span "zoom" at bounding box center [464, 41] width 19 height 9
click at [487, 80] on div "Week" at bounding box center [516, 79] width 72 height 21
click at [449, 35] on use at bounding box center [445, 40] width 13 height 13
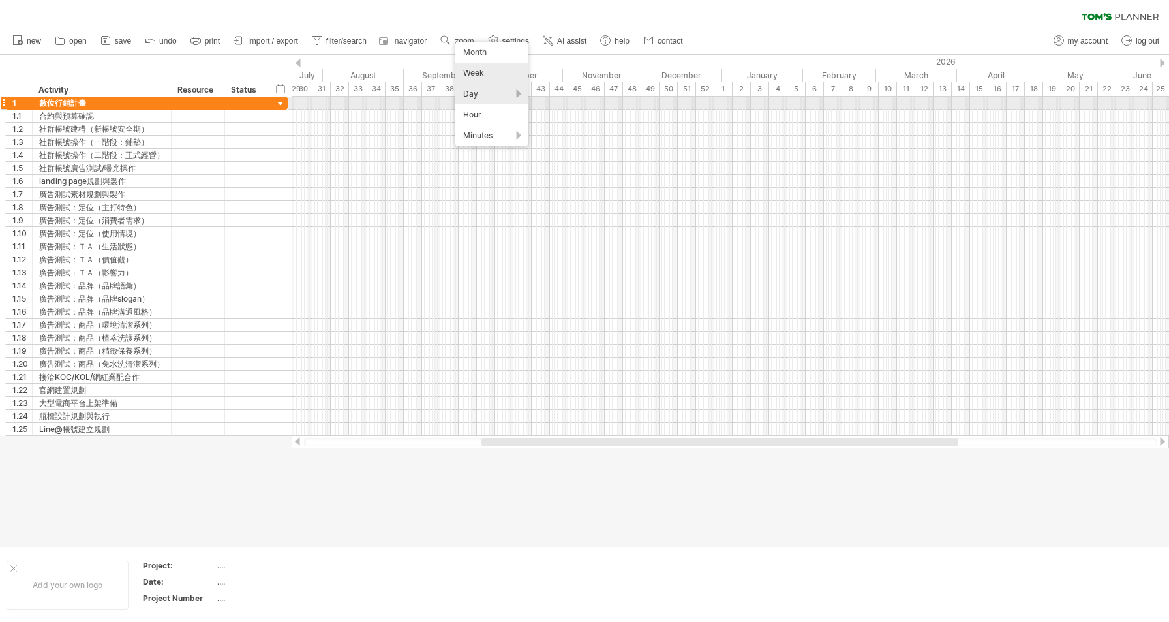
click at [468, 97] on div "Day" at bounding box center [491, 94] width 72 height 21
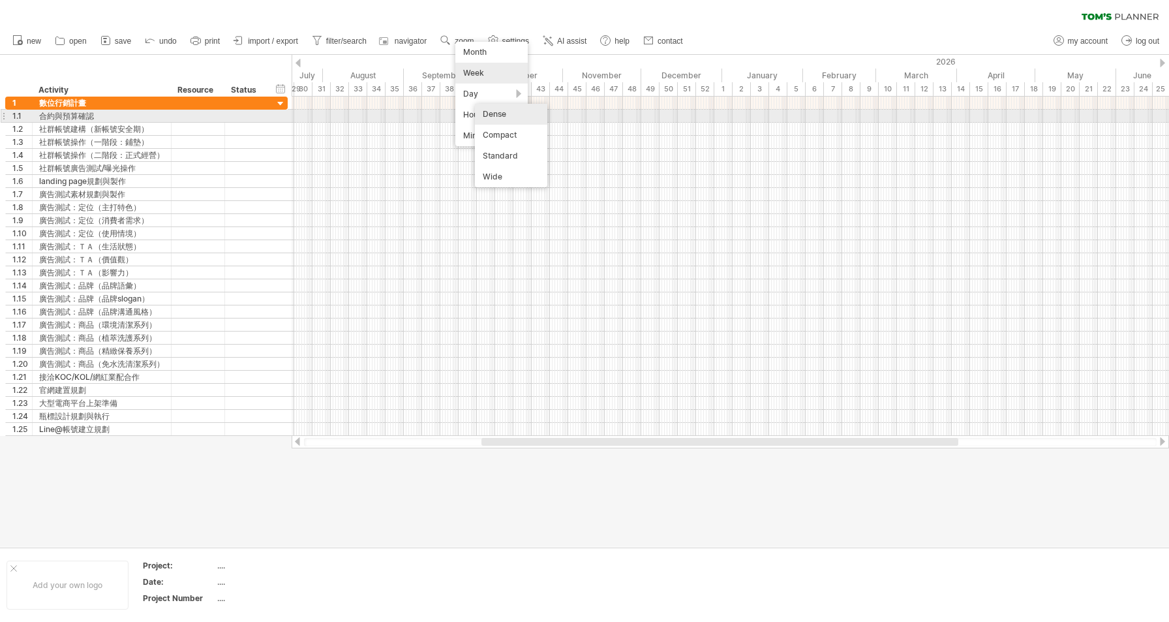
click at [525, 114] on div "Dense" at bounding box center [511, 114] width 72 height 21
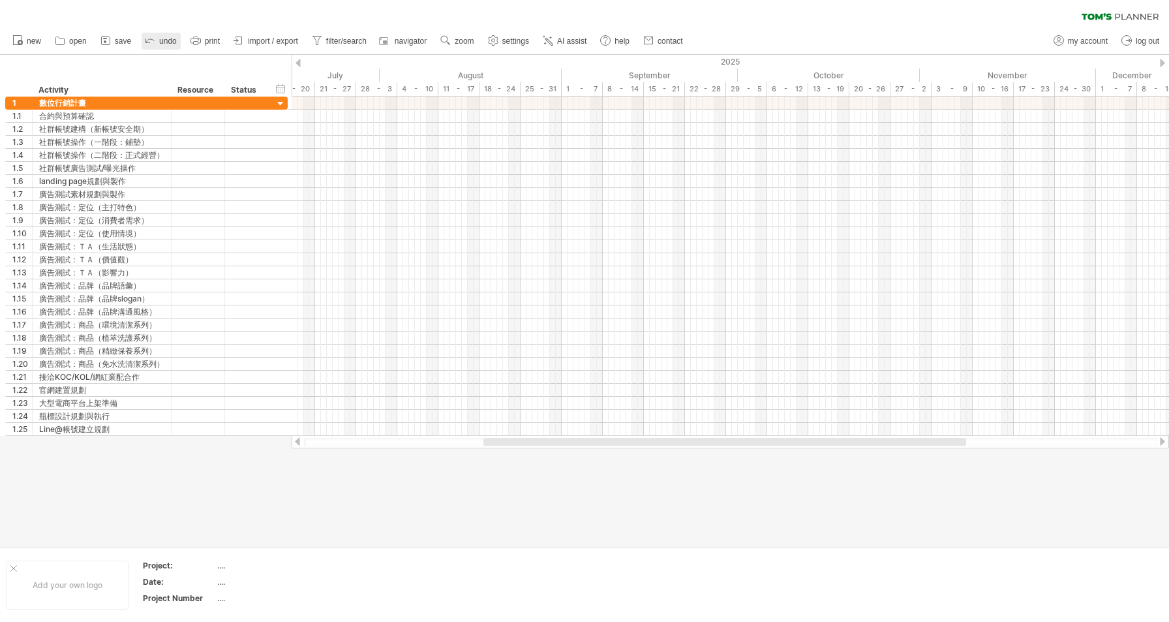
click at [153, 43] on icon at bounding box center [150, 39] width 13 height 13
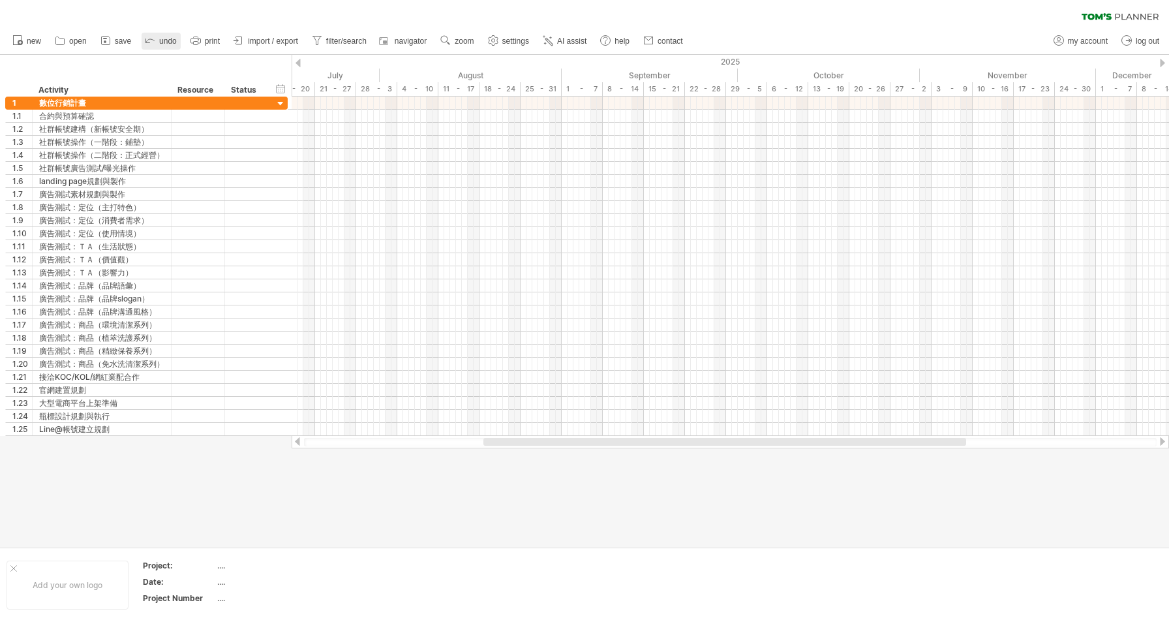
click at [153, 43] on icon at bounding box center [150, 39] width 13 height 13
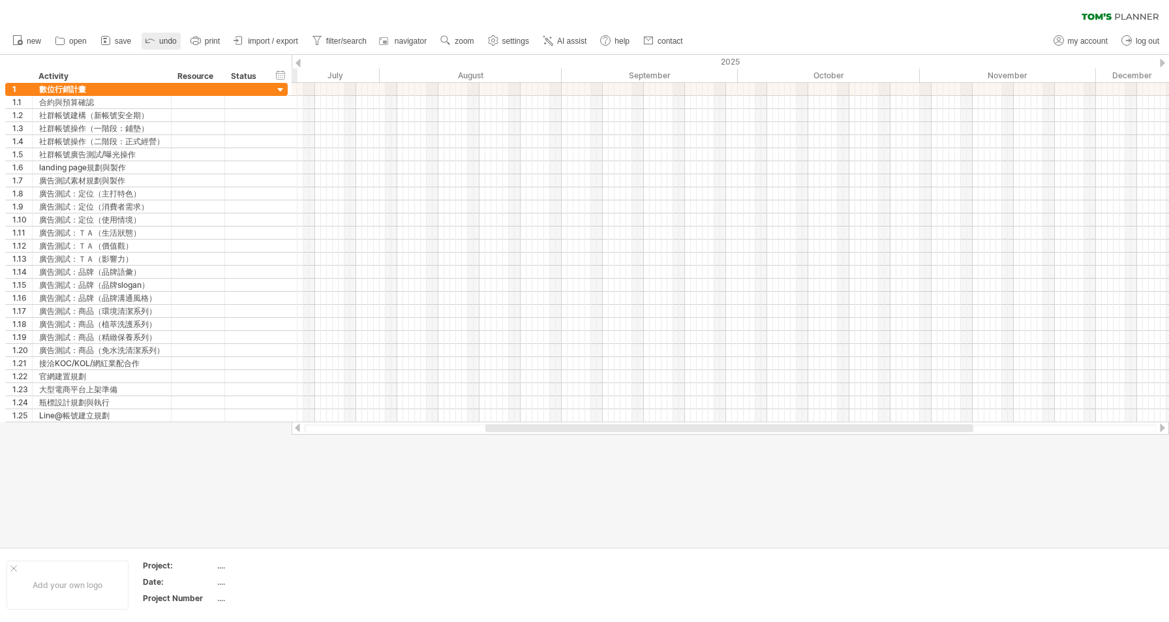
click at [153, 43] on icon at bounding box center [150, 39] width 13 height 13
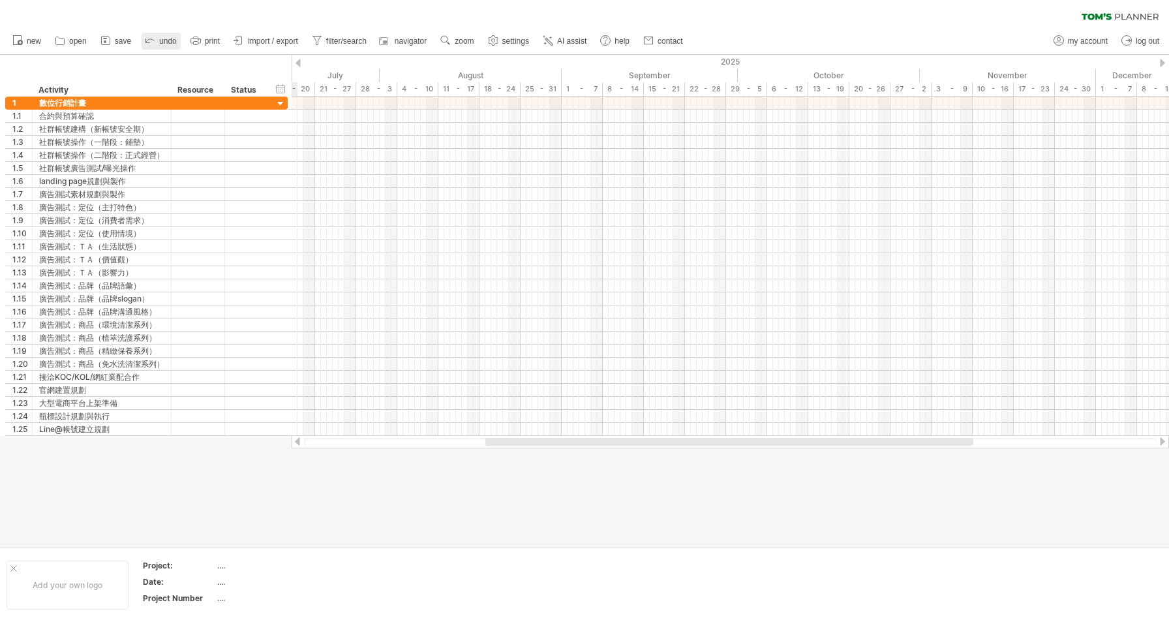
click at [153, 43] on icon at bounding box center [150, 39] width 13 height 13
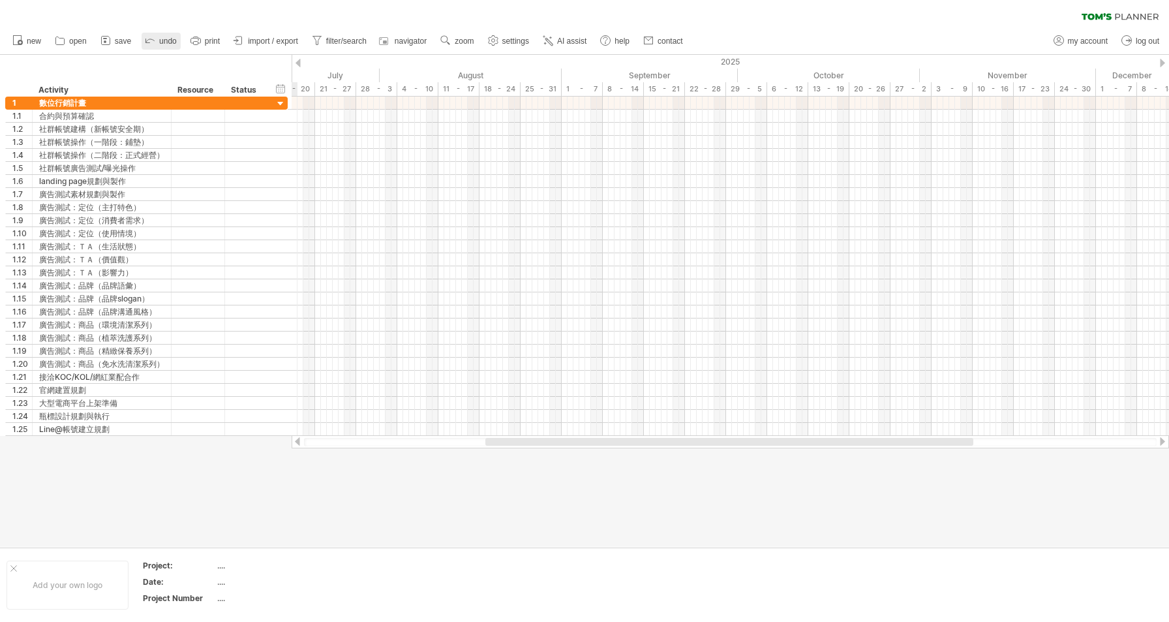
click at [153, 43] on icon at bounding box center [150, 39] width 13 height 13
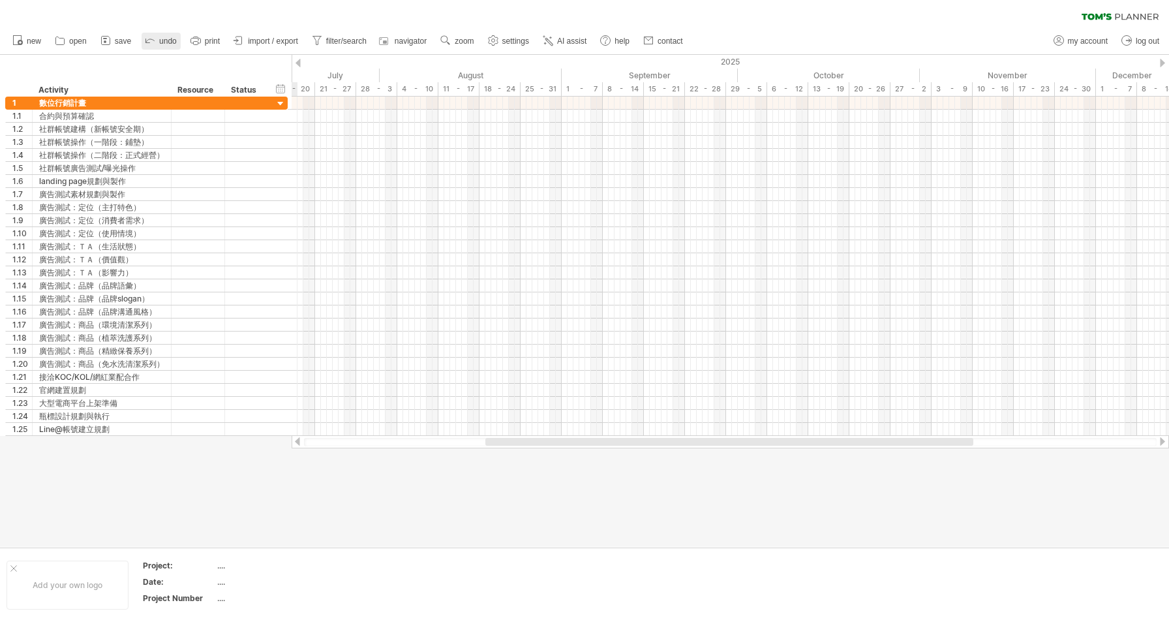
click at [153, 43] on icon at bounding box center [150, 39] width 13 height 13
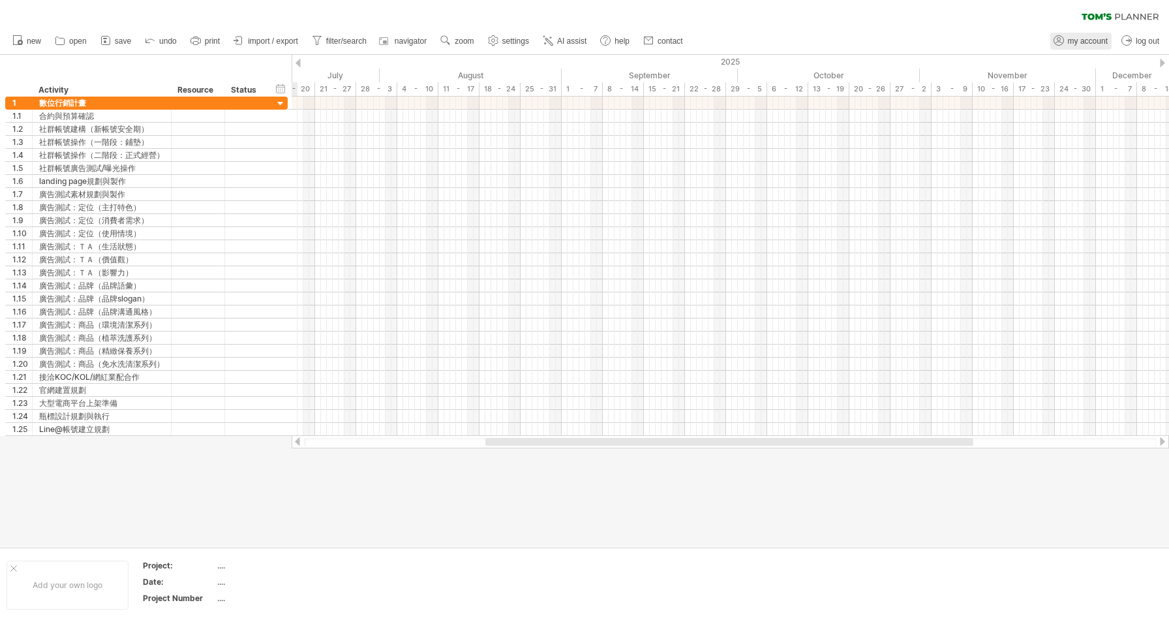
click at [1073, 40] on span "my account" at bounding box center [1088, 41] width 40 height 9
type input "**********"
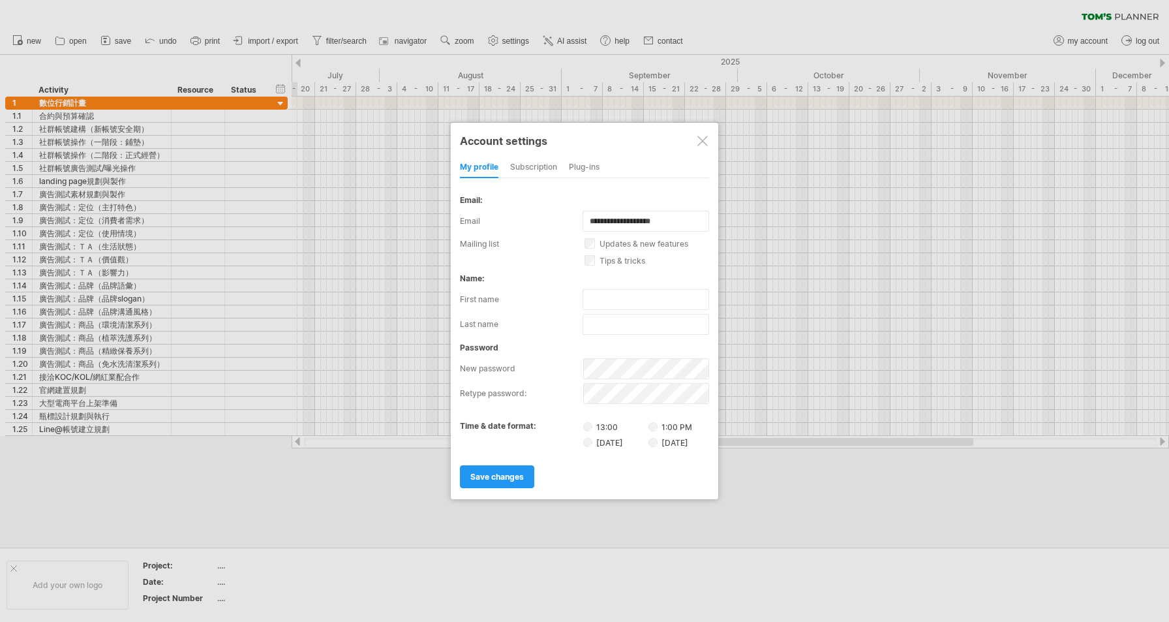
click at [543, 167] on div "subscription" at bounding box center [533, 167] width 47 height 21
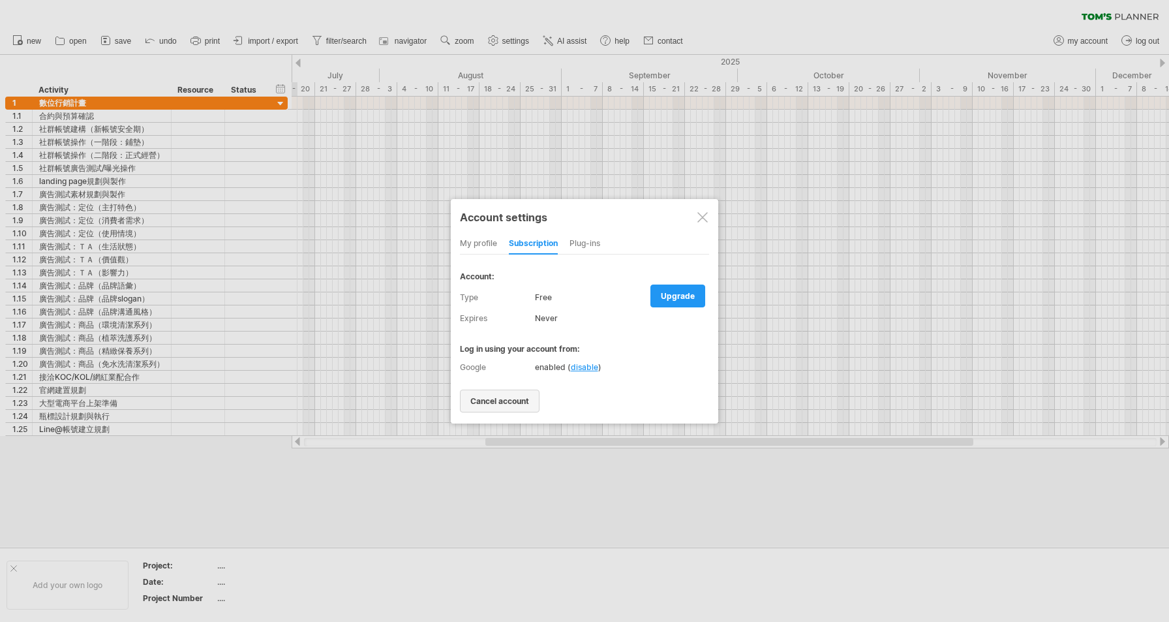
click at [527, 401] on span "cancel account" at bounding box center [499, 401] width 59 height 10
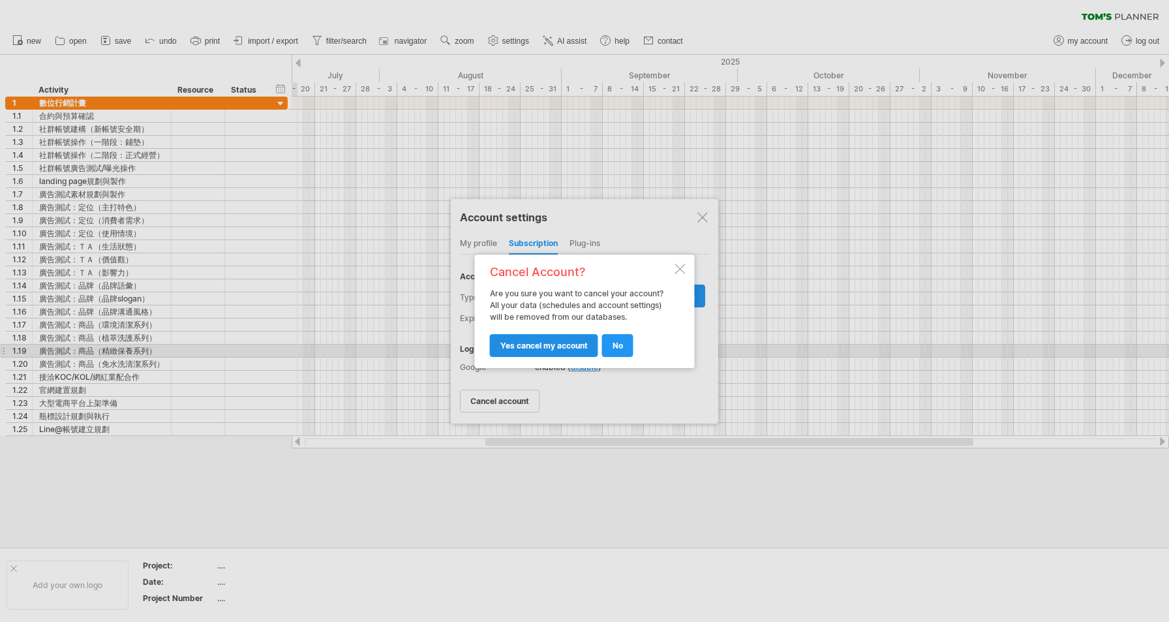
click at [535, 346] on span "yes cancel my account" at bounding box center [543, 346] width 87 height 10
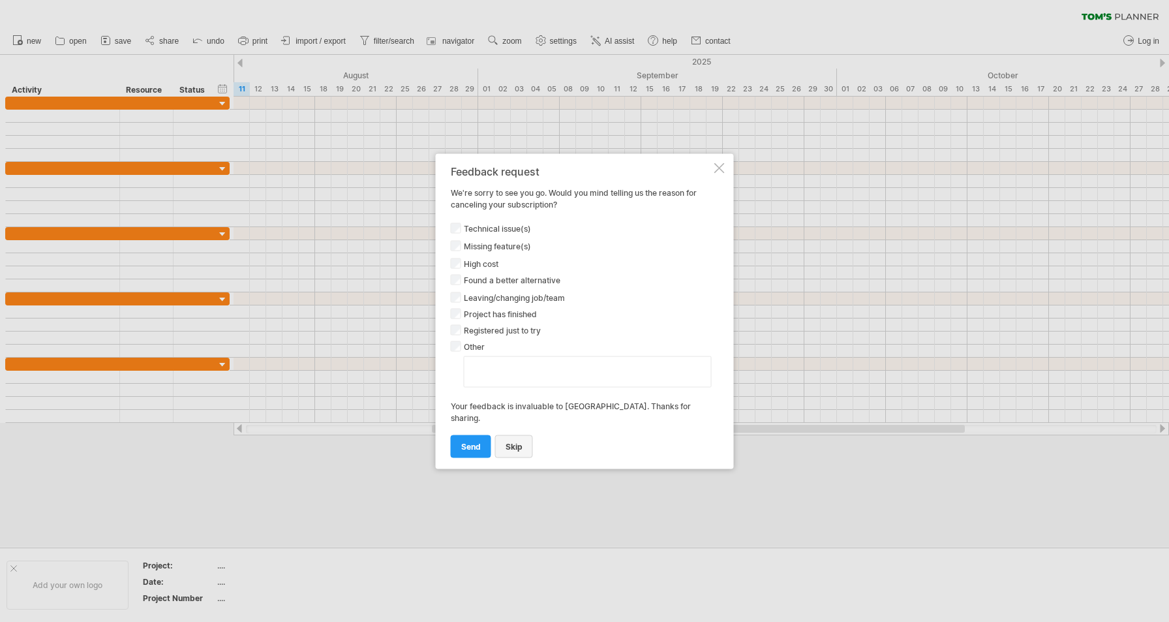
click at [514, 440] on link "Skip" at bounding box center [514, 446] width 38 height 23
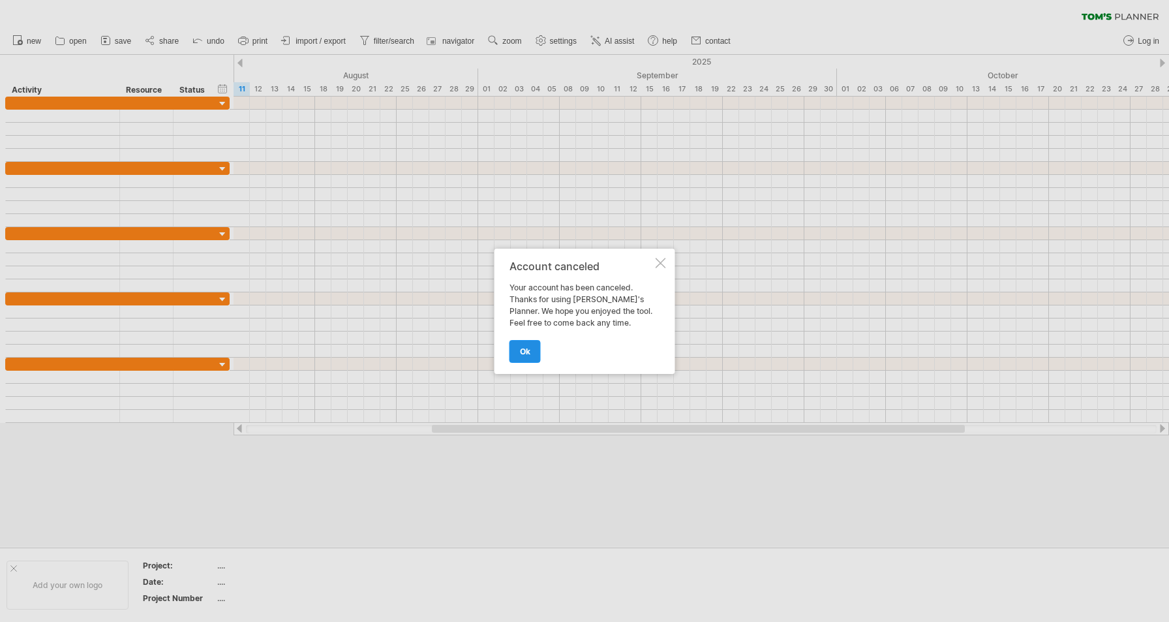
click at [522, 354] on link "ok" at bounding box center [525, 351] width 31 height 23
